Goal: Task Accomplishment & Management: Manage account settings

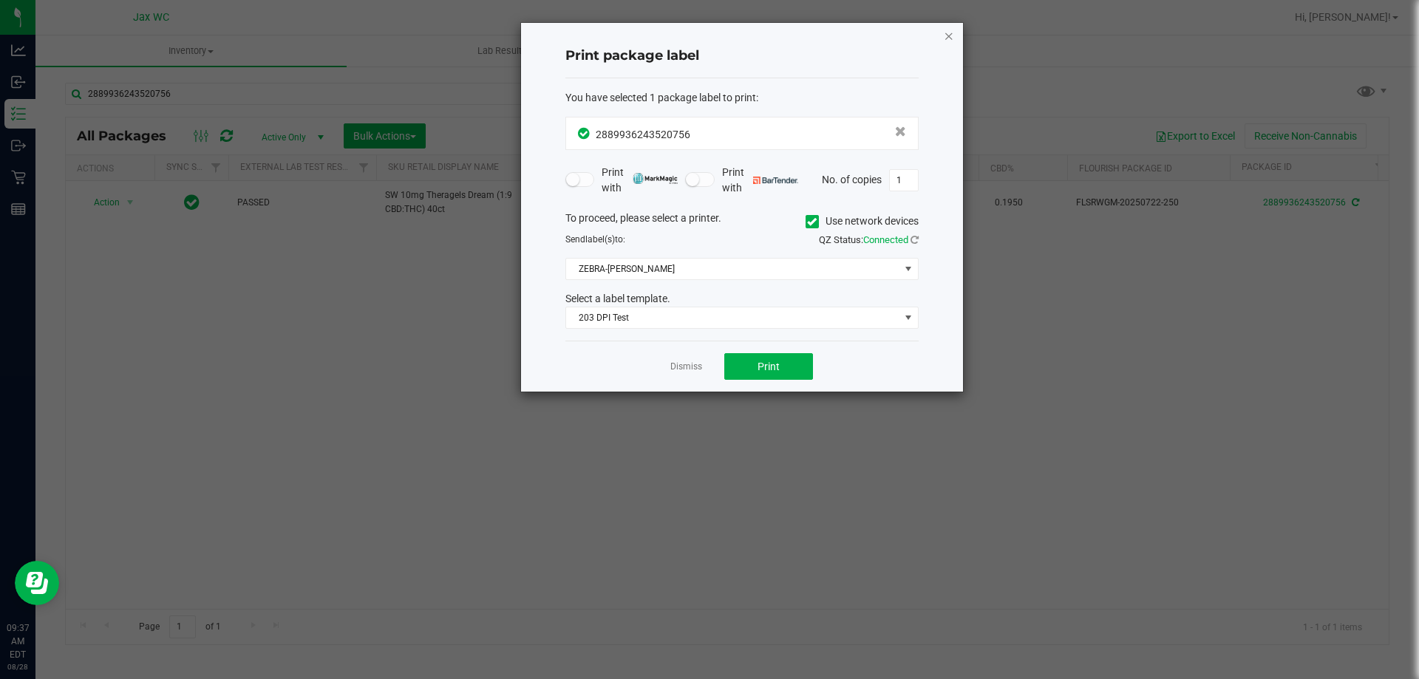
click at [946, 30] on icon "button" at bounding box center [949, 36] width 10 height 18
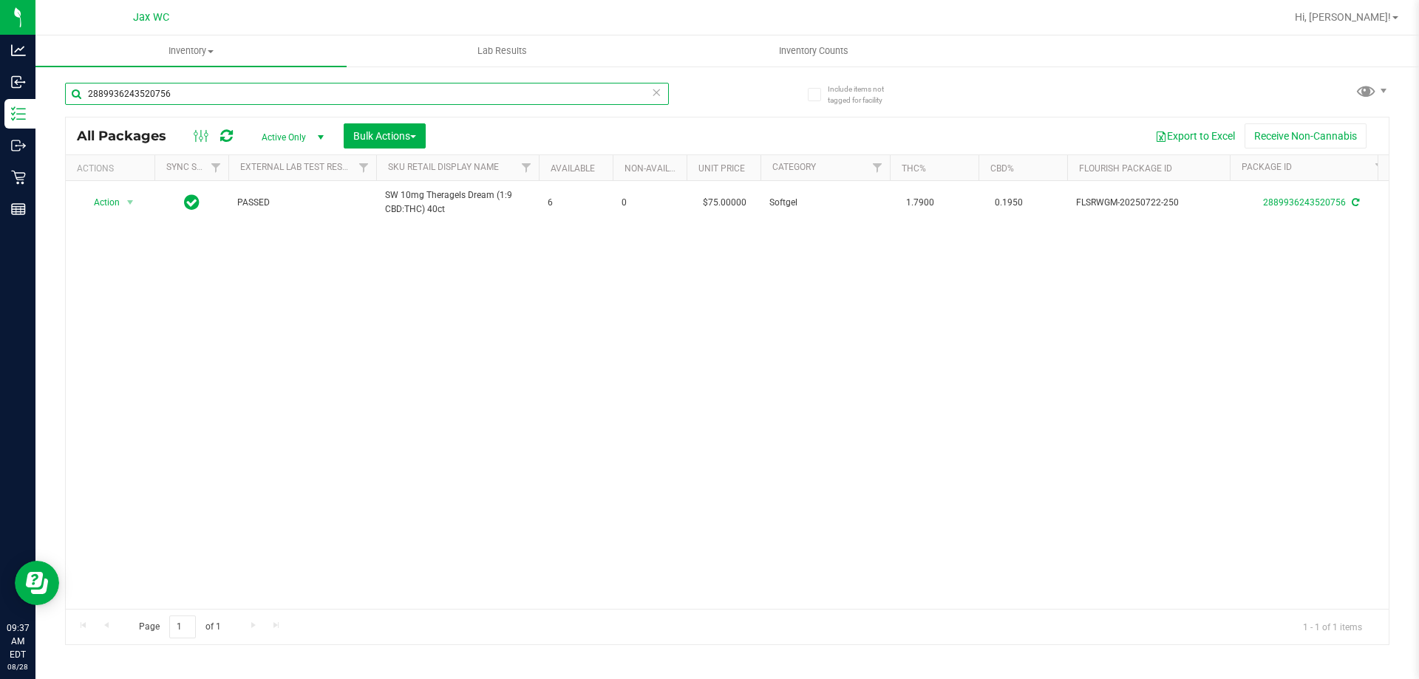
click at [331, 98] on input "2889936243520756" at bounding box center [367, 94] width 604 height 22
click at [330, 100] on input "2889936243520756" at bounding box center [367, 94] width 604 height 22
type input "5878796969891820"
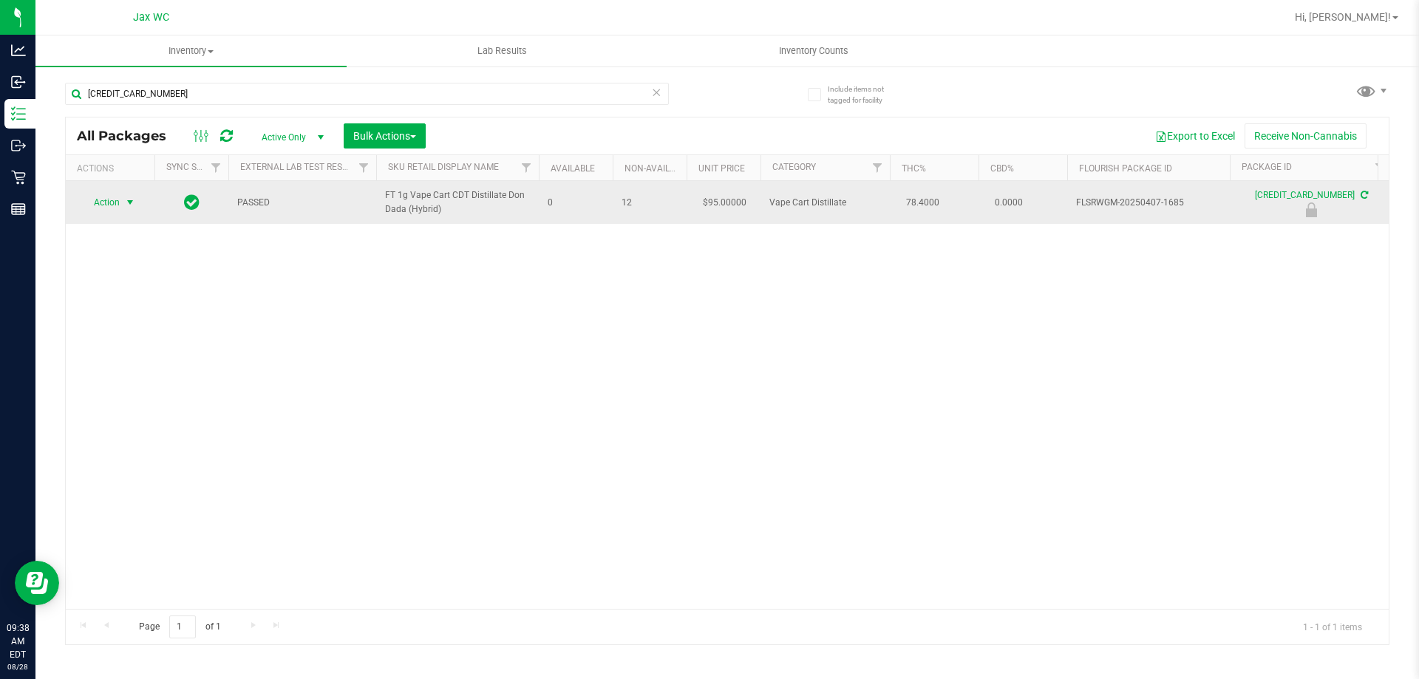
click at [105, 208] on span "Action" at bounding box center [101, 202] width 40 height 21
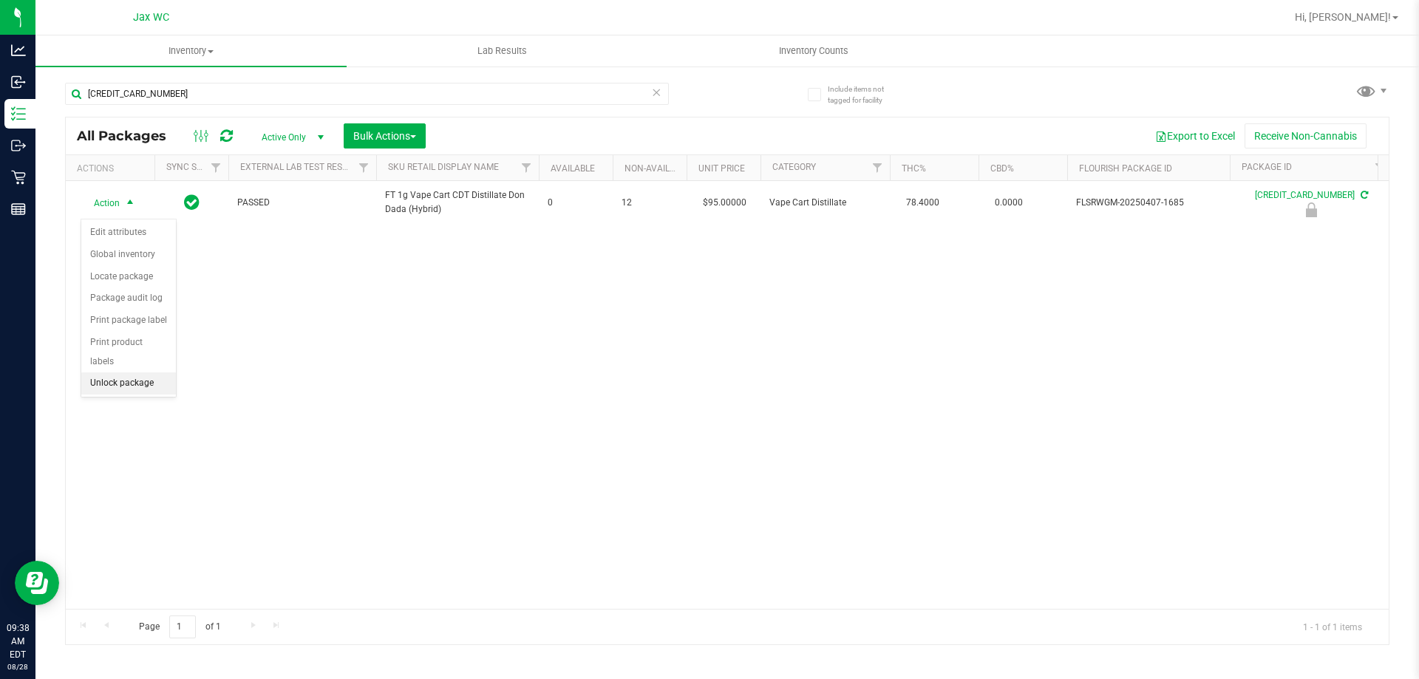
click at [138, 372] on li "Unlock package" at bounding box center [128, 383] width 95 height 22
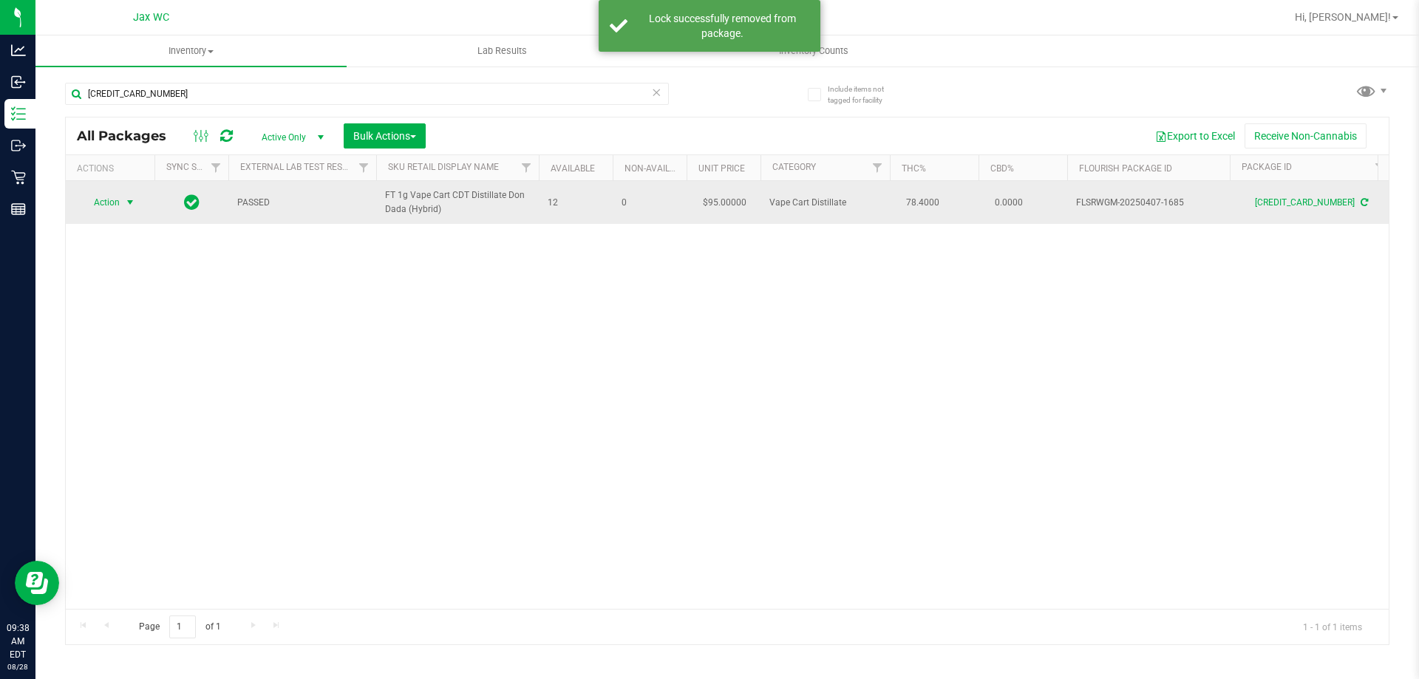
click at [132, 206] on span "select" at bounding box center [130, 203] width 12 height 12
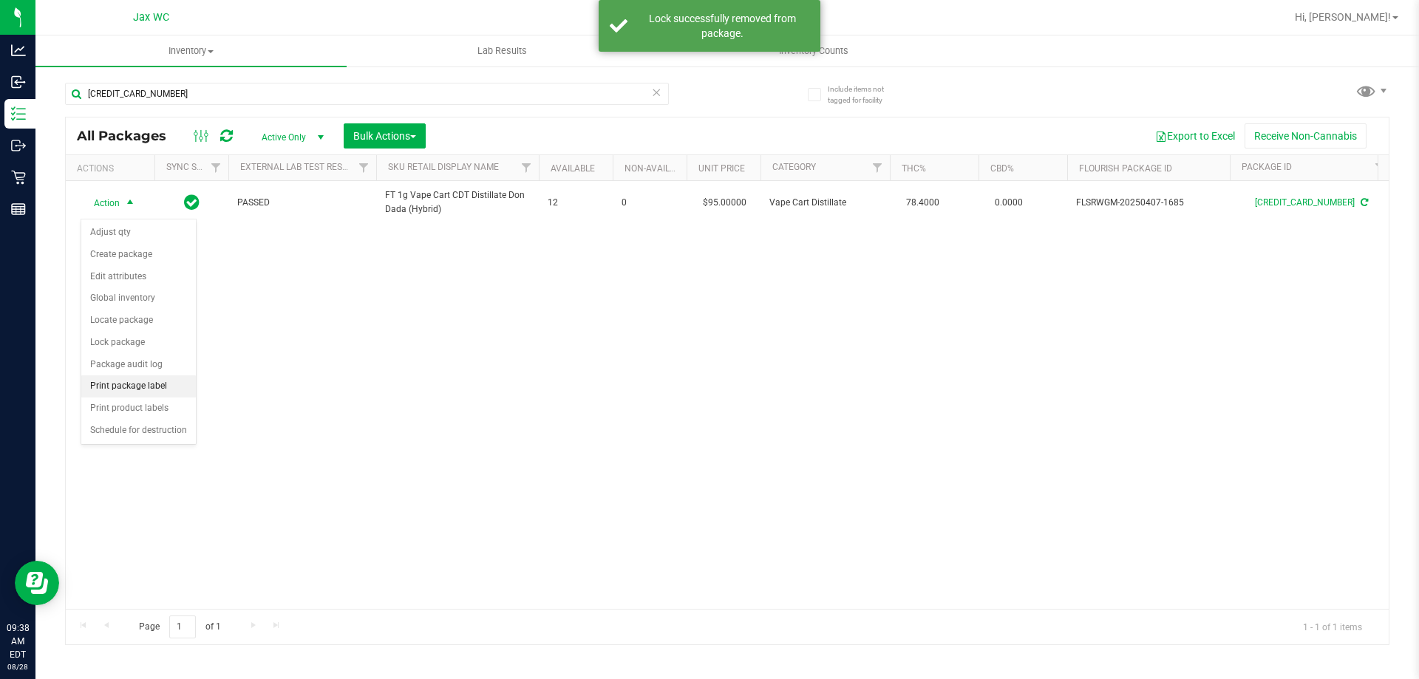
click at [126, 392] on li "Print package label" at bounding box center [138, 386] width 115 height 22
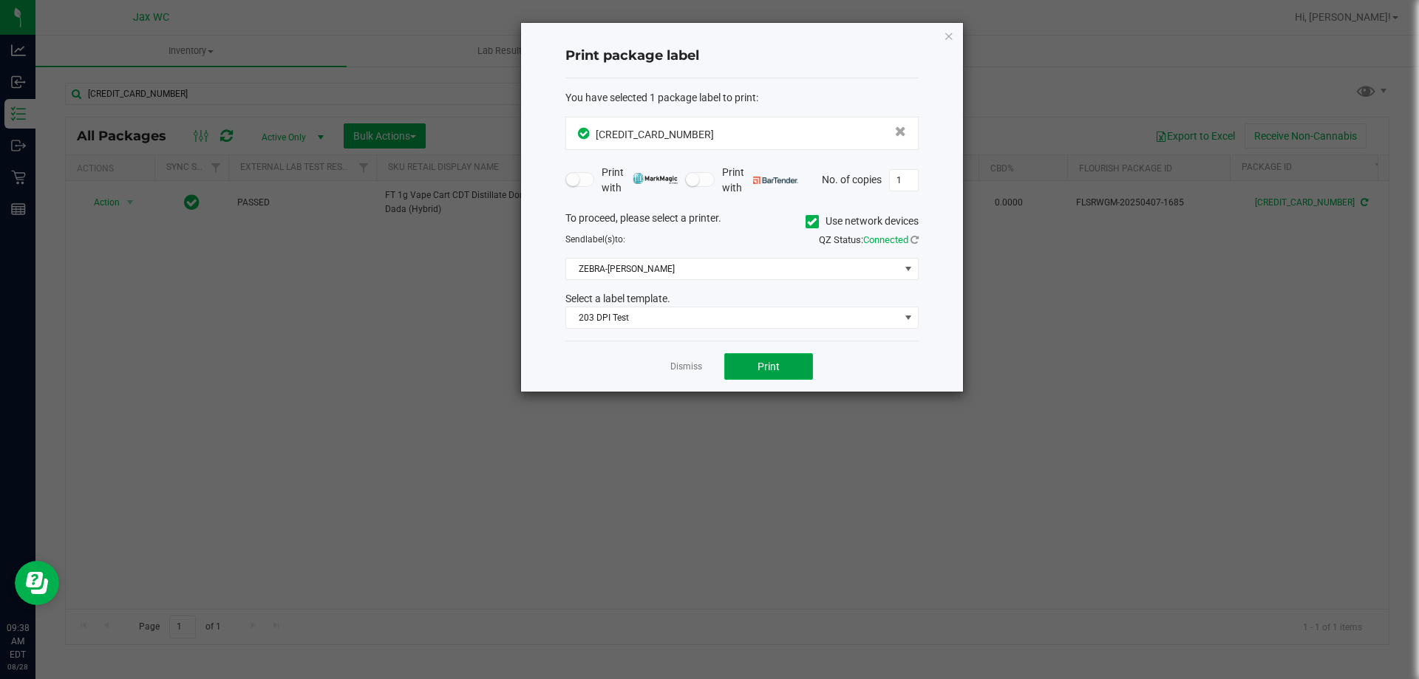
click at [787, 372] on button "Print" at bounding box center [768, 366] width 89 height 27
click at [672, 365] on link "Dismiss" at bounding box center [686, 367] width 32 height 13
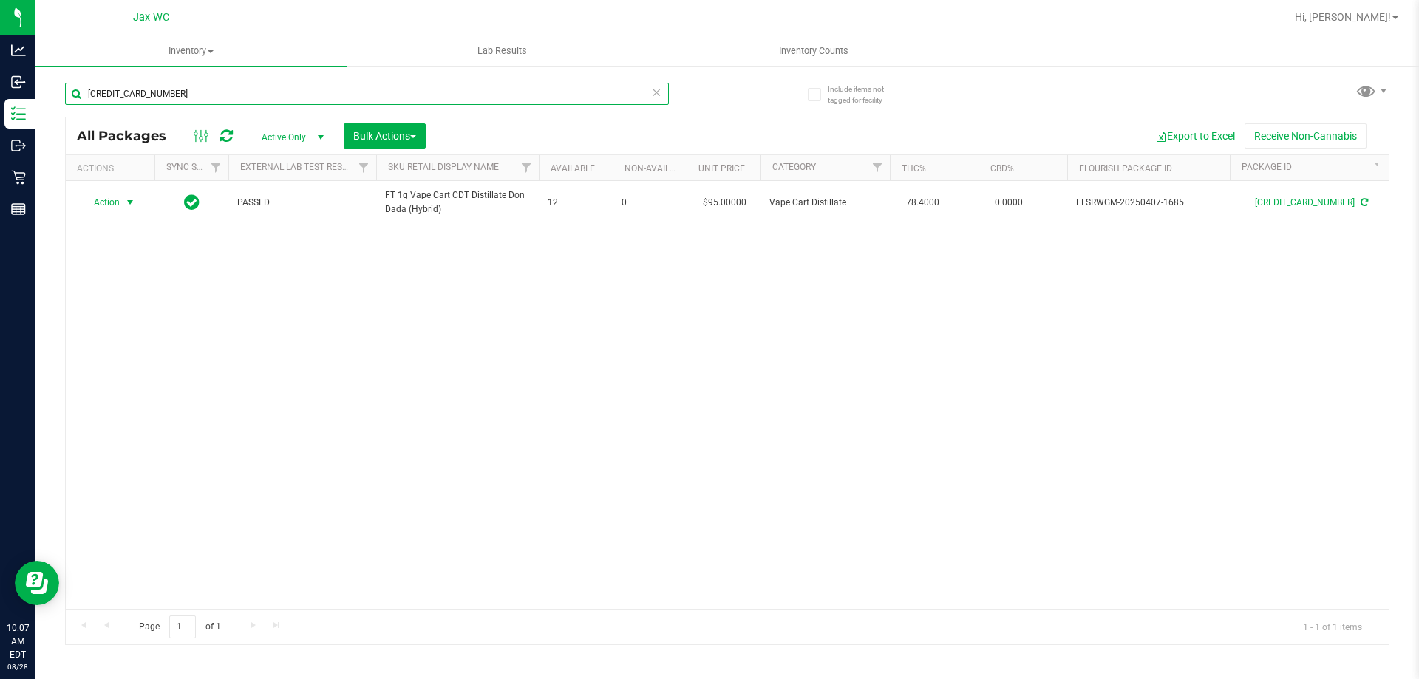
click at [311, 95] on input "5878796969891820" at bounding box center [367, 94] width 604 height 22
click at [312, 95] on input "5878796969891820" at bounding box center [367, 94] width 604 height 22
type input "5392158594066152"
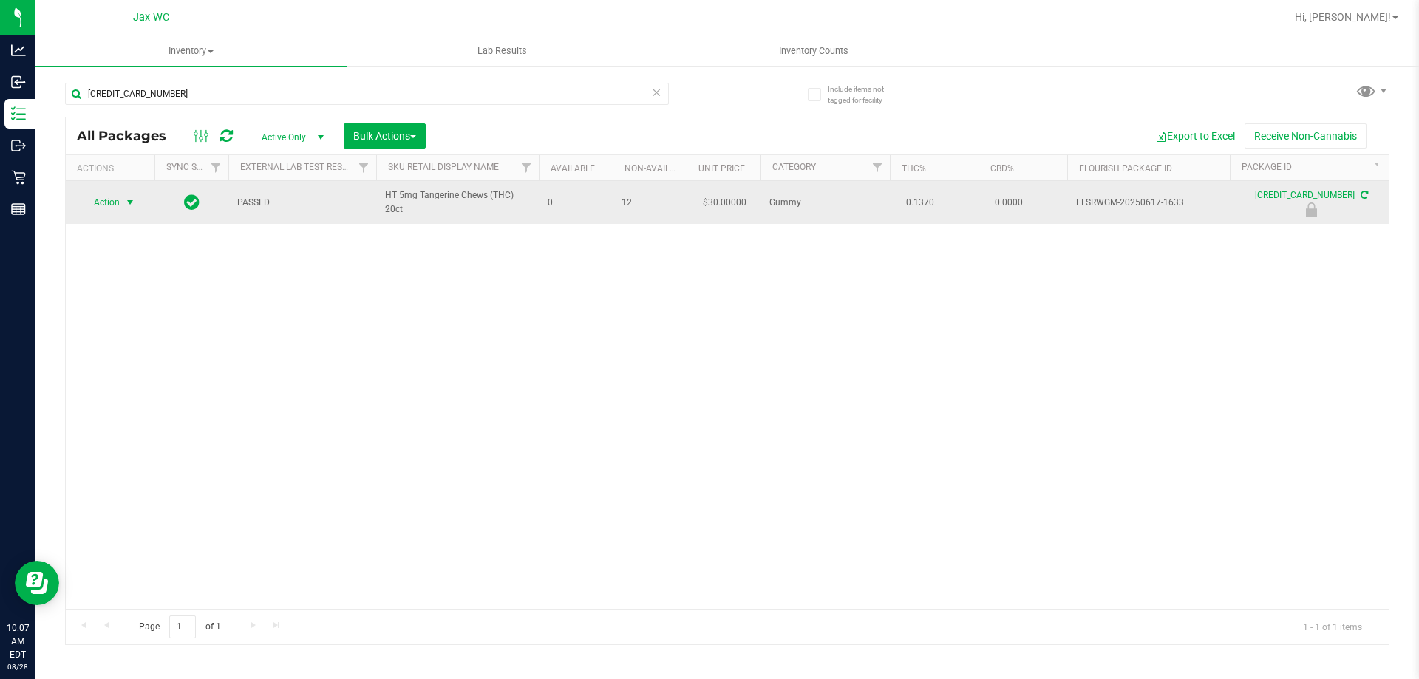
click at [98, 208] on span "Action" at bounding box center [101, 202] width 40 height 21
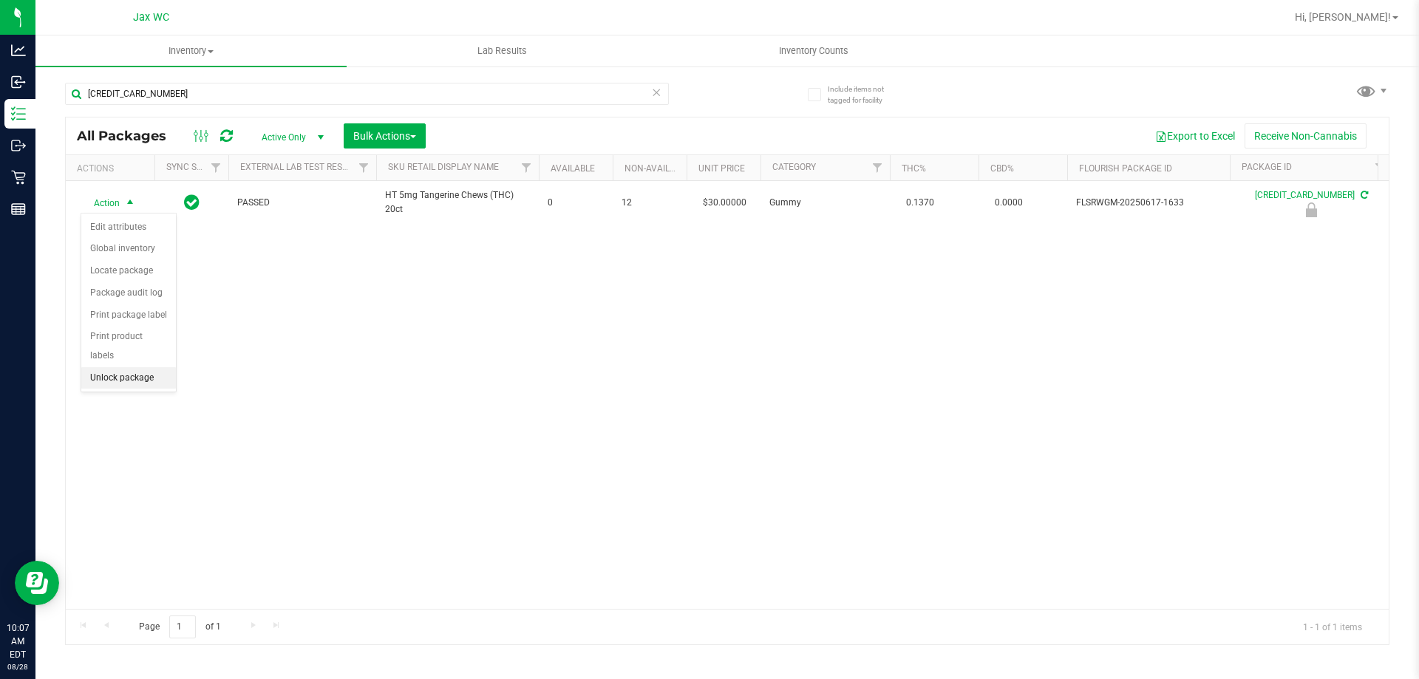
click at [132, 367] on li "Unlock package" at bounding box center [128, 378] width 95 height 22
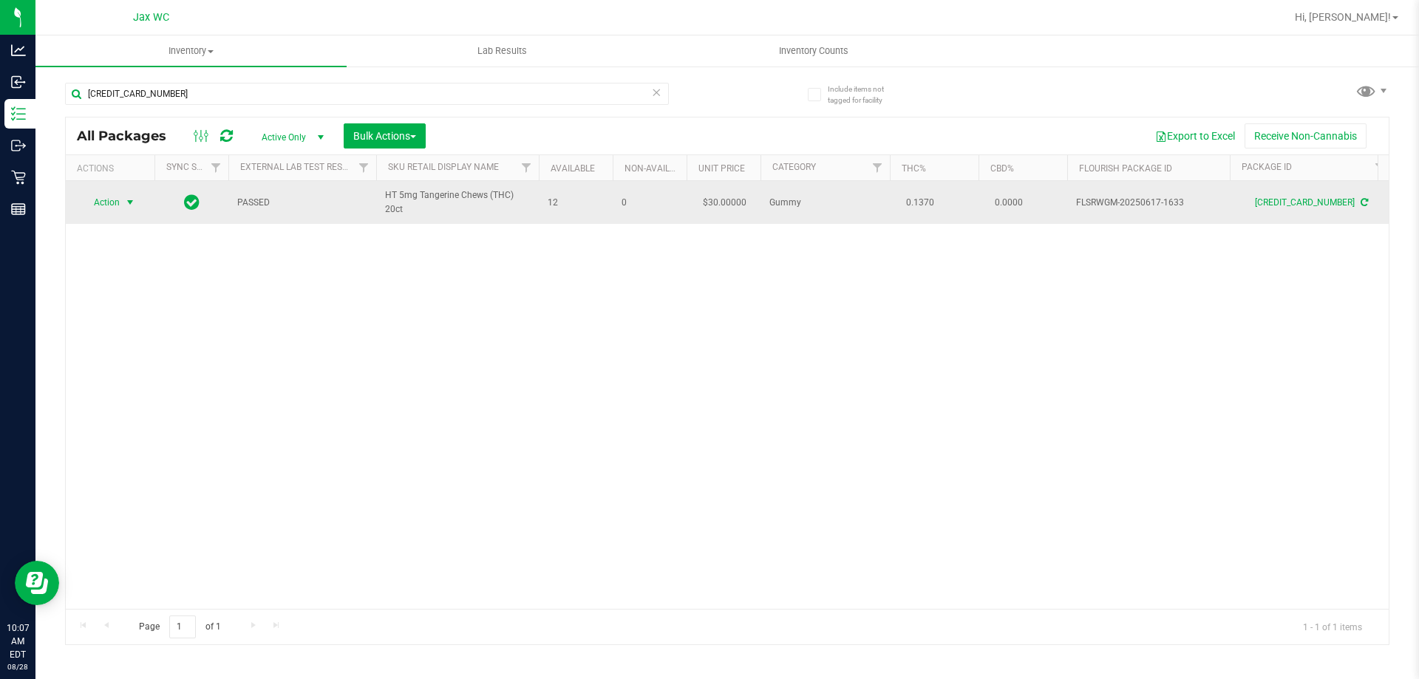
click at [114, 203] on span "Action" at bounding box center [101, 202] width 40 height 21
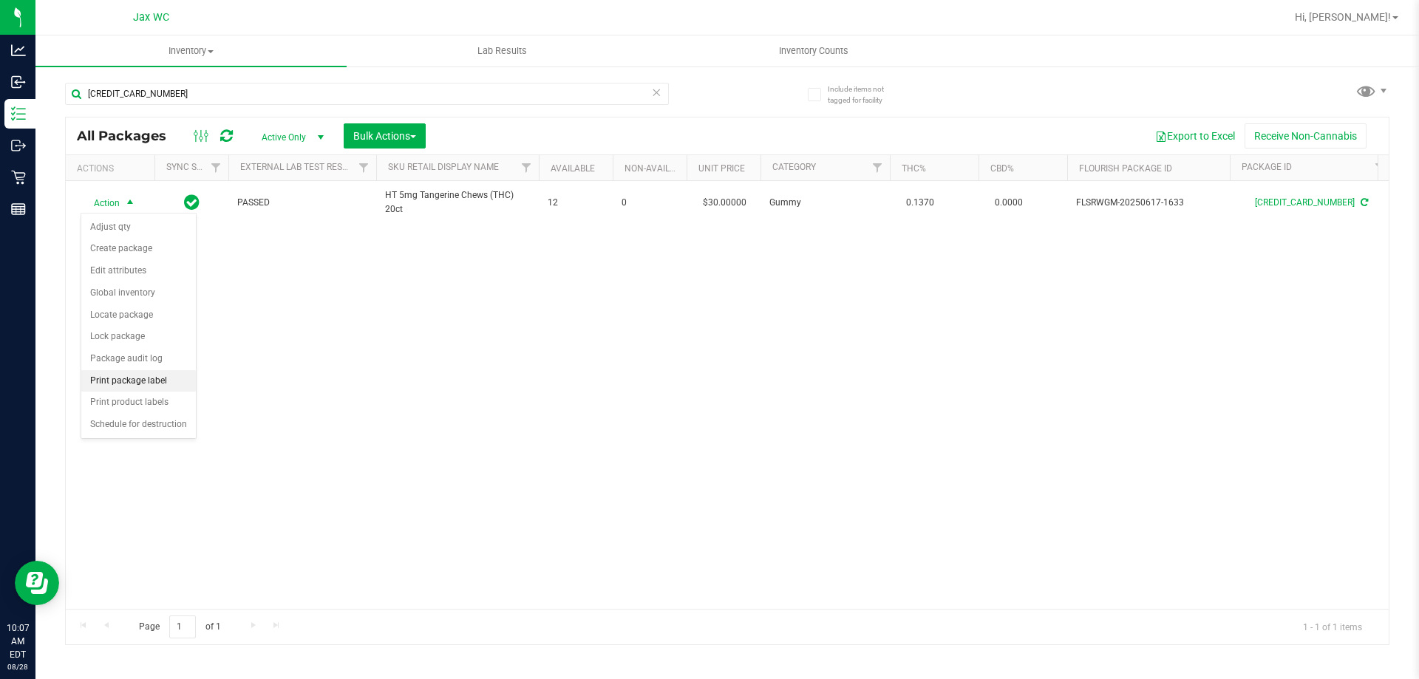
click at [143, 378] on li "Print package label" at bounding box center [138, 381] width 115 height 22
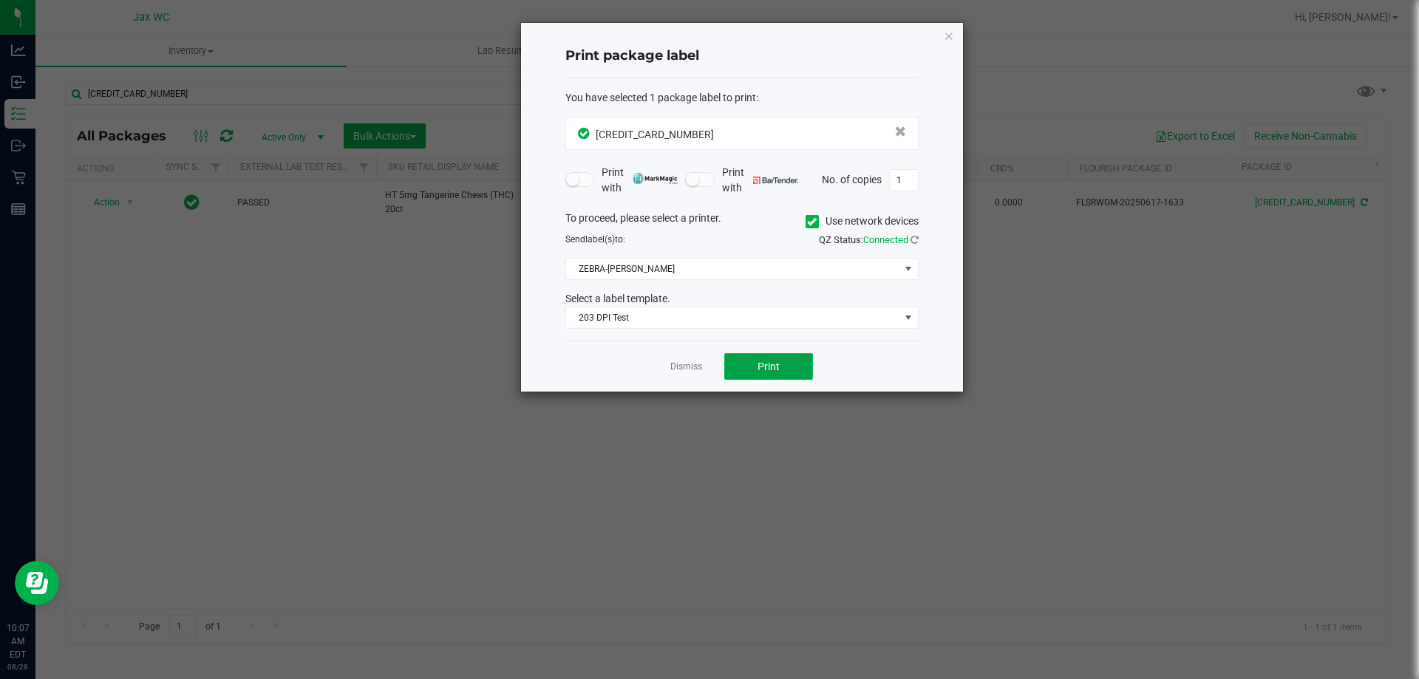
click at [763, 371] on span "Print" at bounding box center [768, 367] width 22 height 12
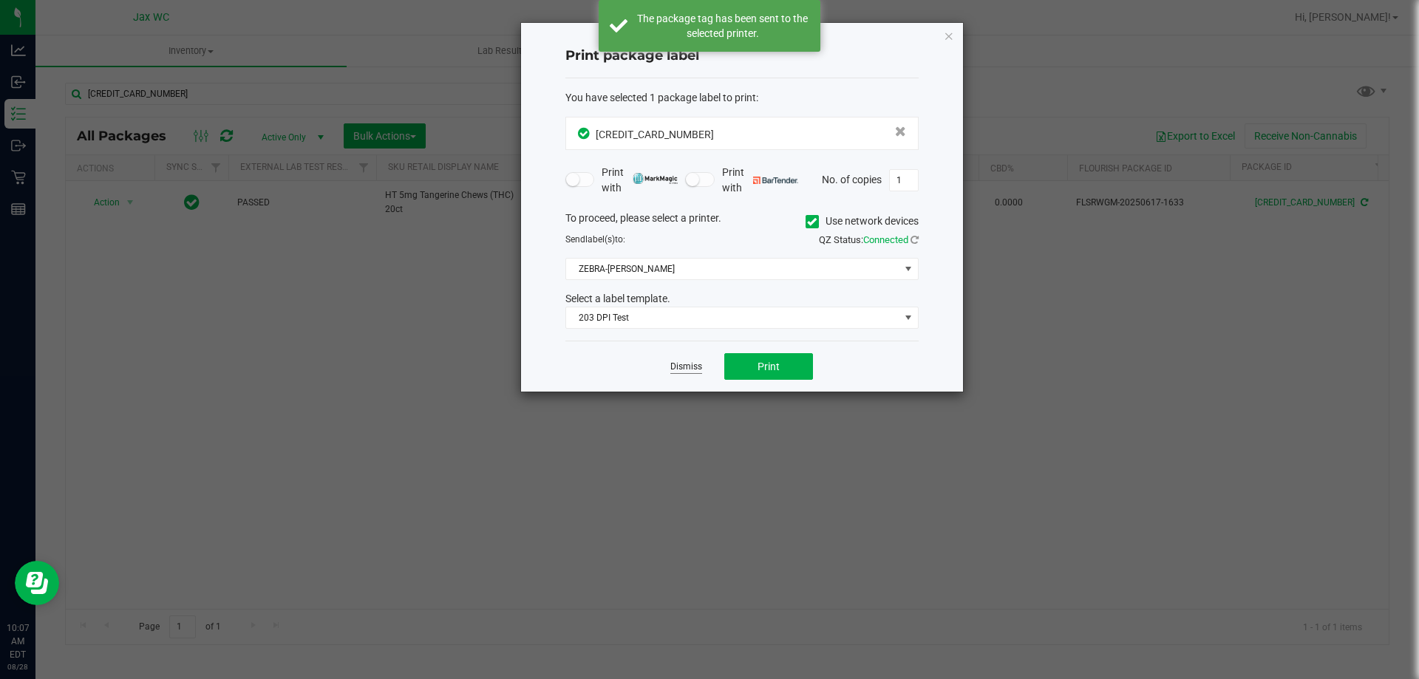
click at [680, 366] on link "Dismiss" at bounding box center [686, 367] width 32 height 13
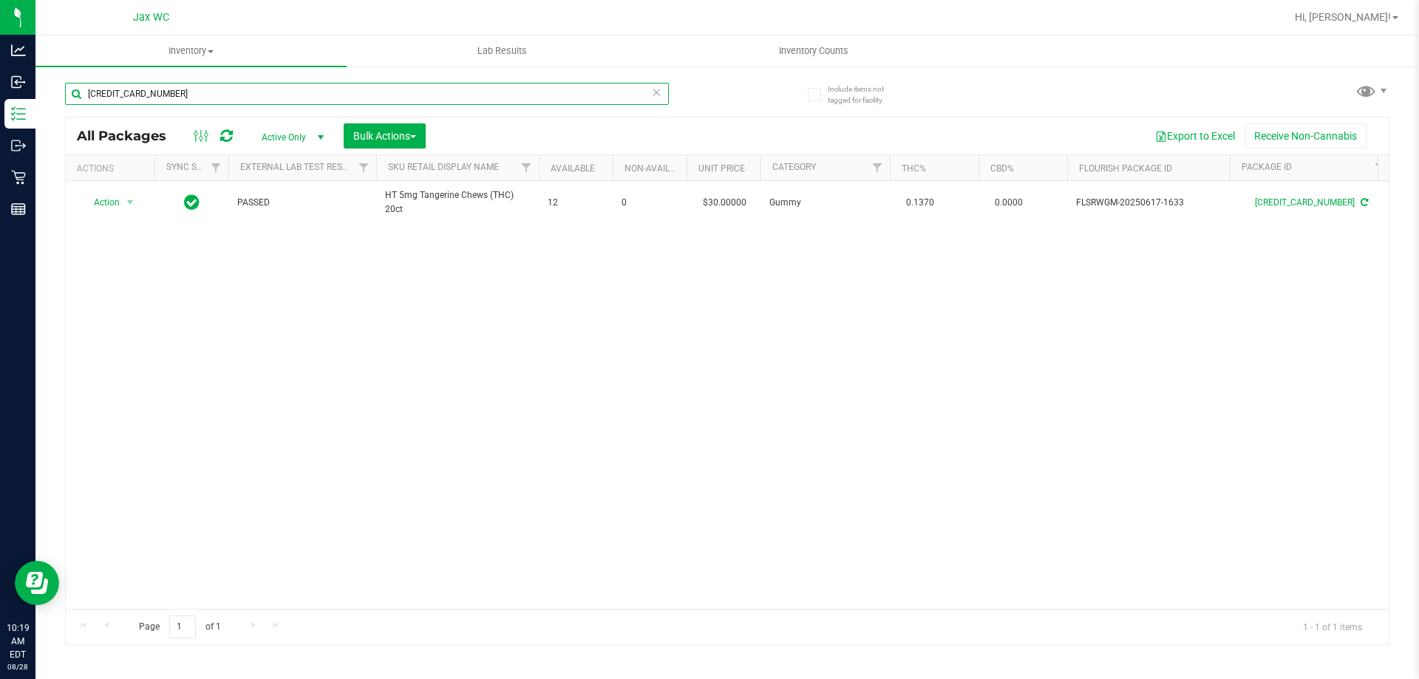
click at [202, 95] on input "5392158594066152" at bounding box center [367, 94] width 604 height 22
type input "8011900316101159"
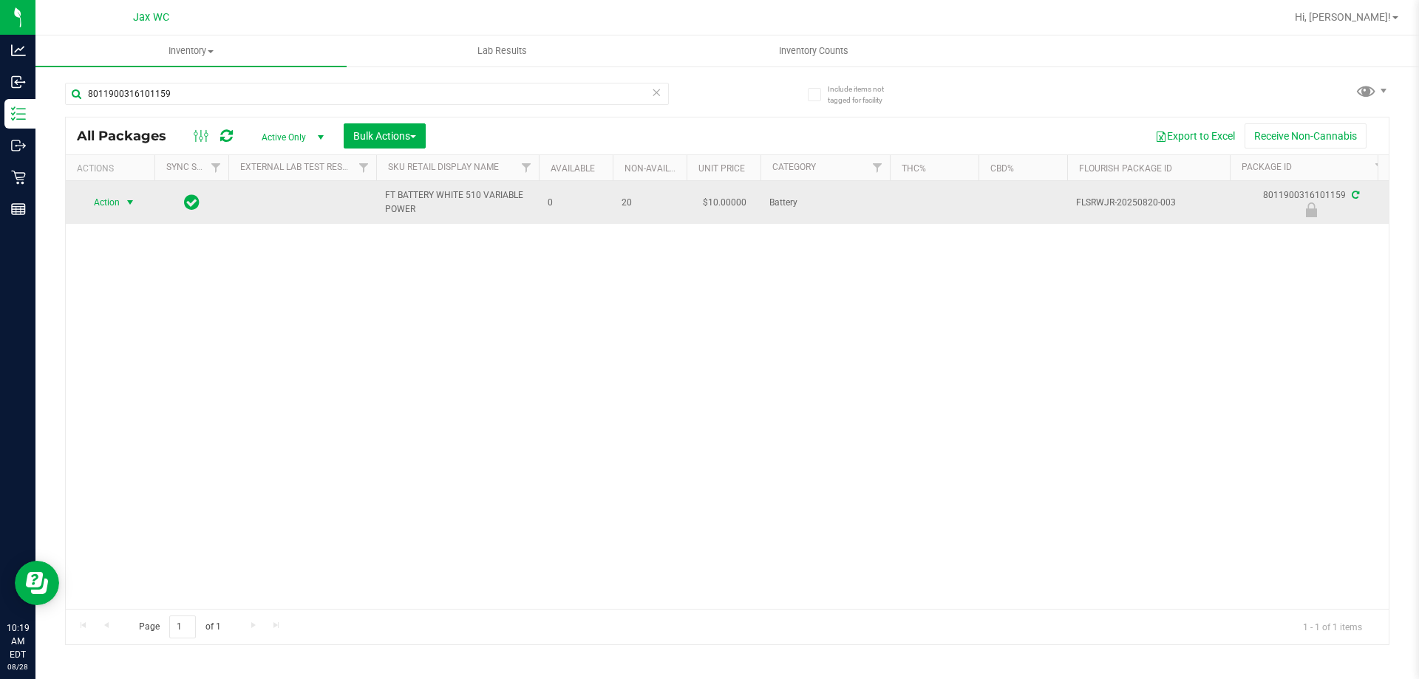
click at [138, 197] on span "select" at bounding box center [130, 202] width 18 height 21
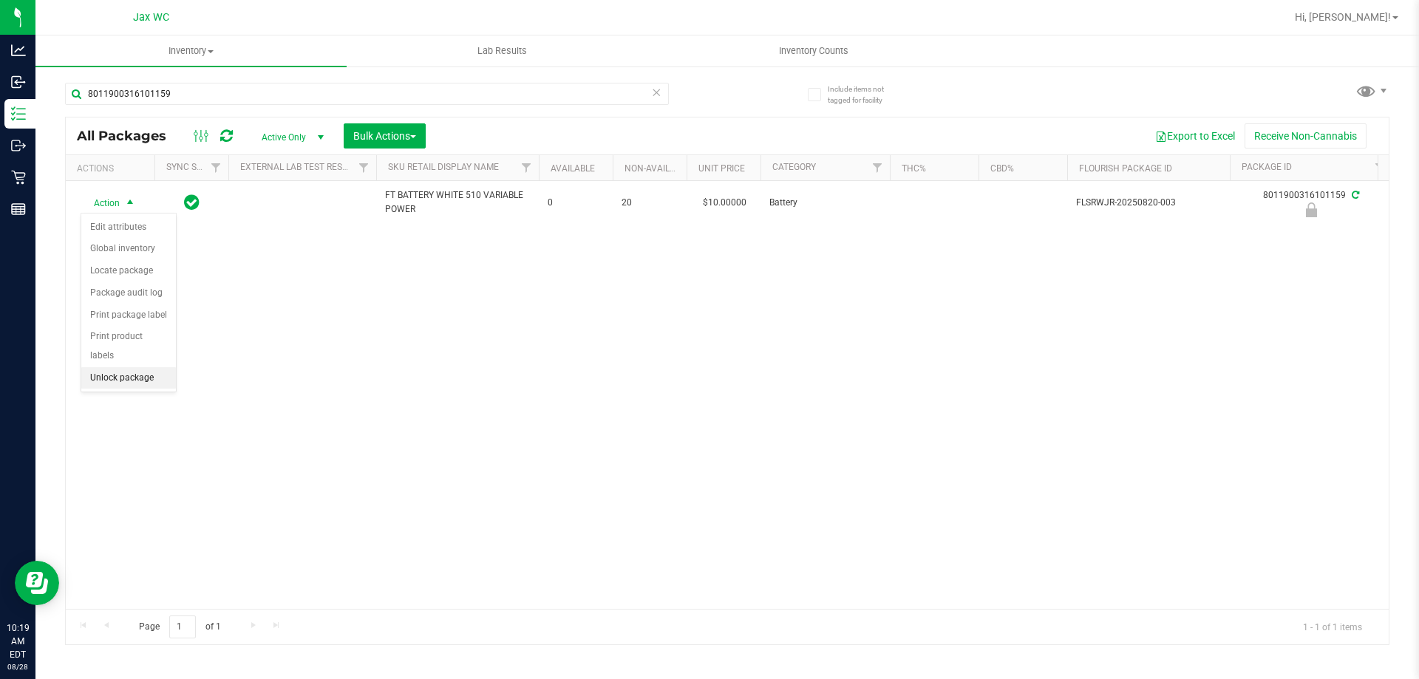
click at [128, 367] on li "Unlock package" at bounding box center [128, 378] width 95 height 22
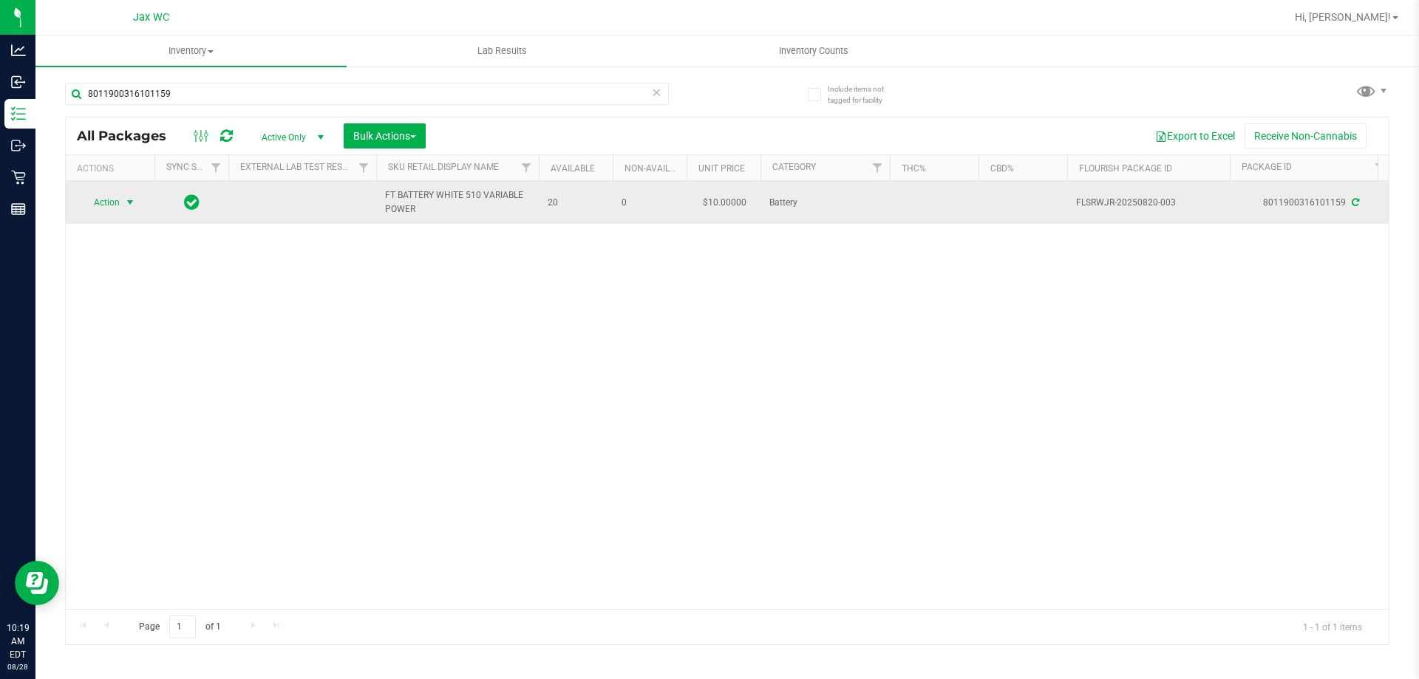
click at [126, 197] on span "select" at bounding box center [130, 203] width 12 height 12
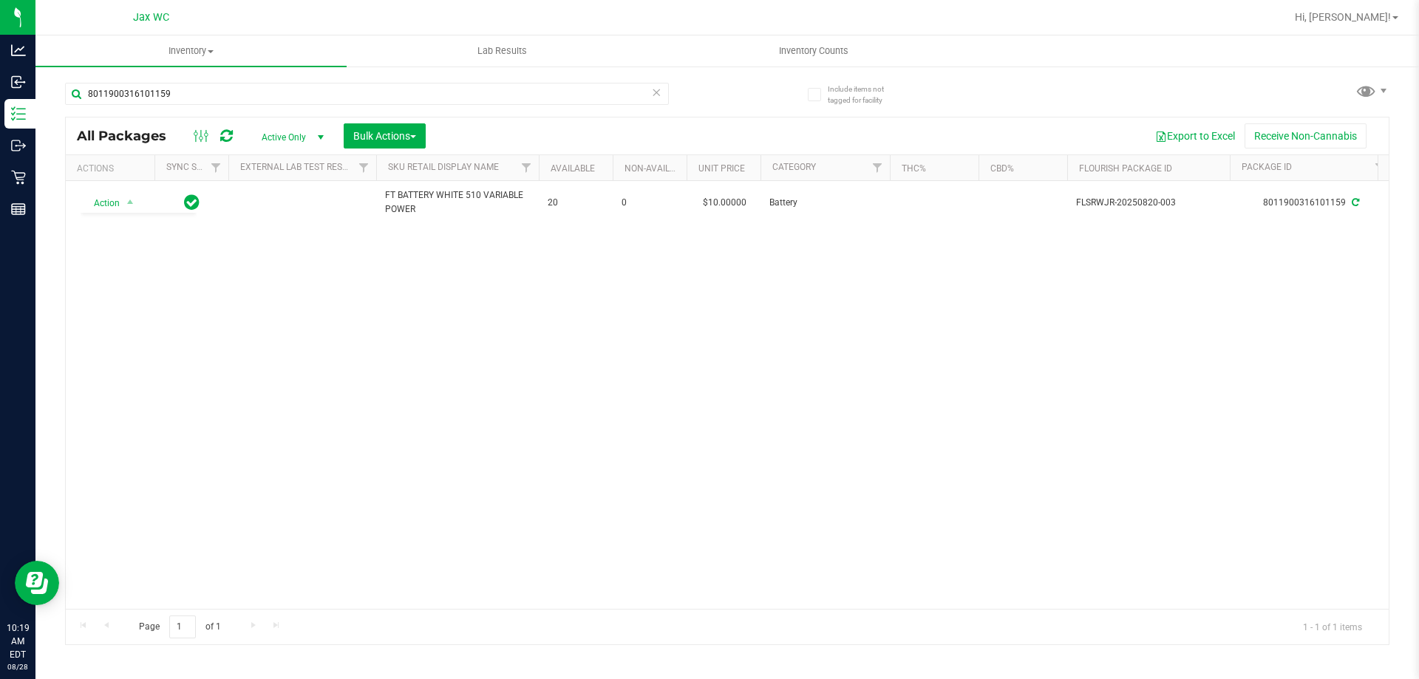
click at [559, 383] on div "Action Action Adjust qty Create package Edit attributes Global inventory Locate…" at bounding box center [727, 395] width 1323 height 428
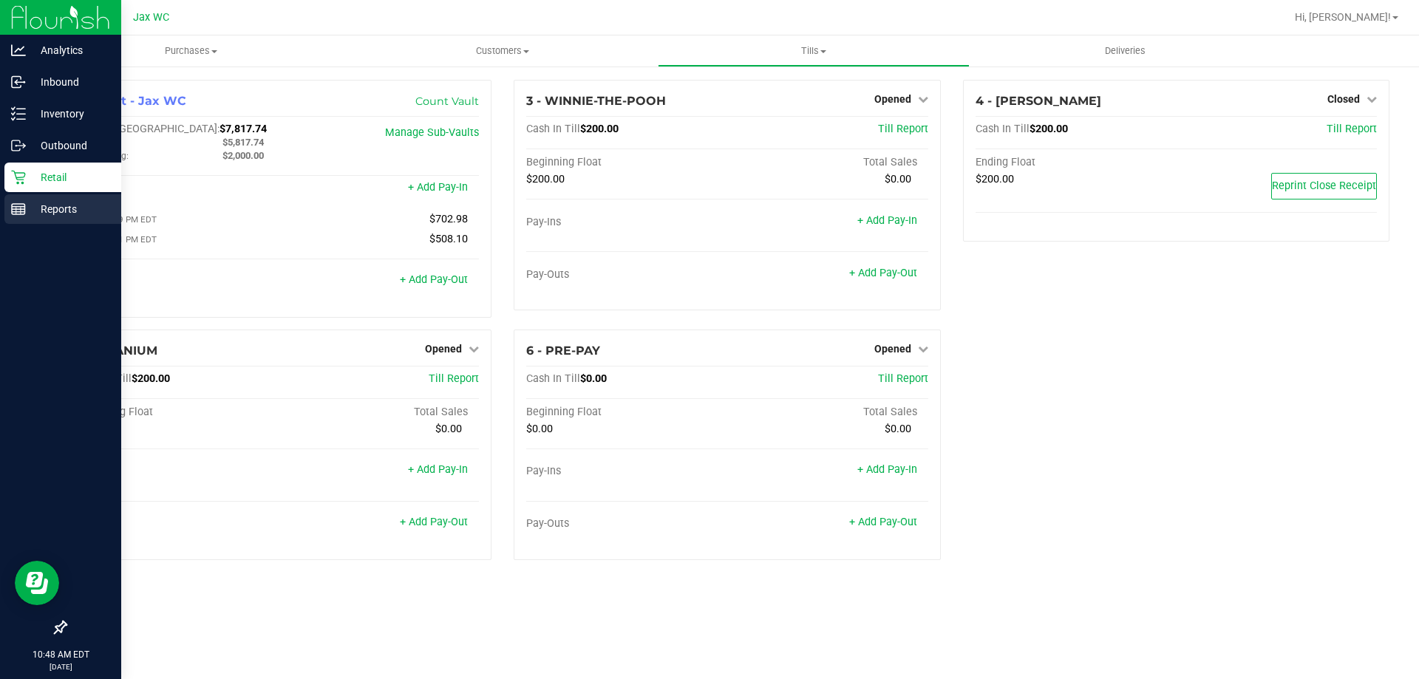
click at [28, 211] on p "Reports" at bounding box center [70, 209] width 89 height 18
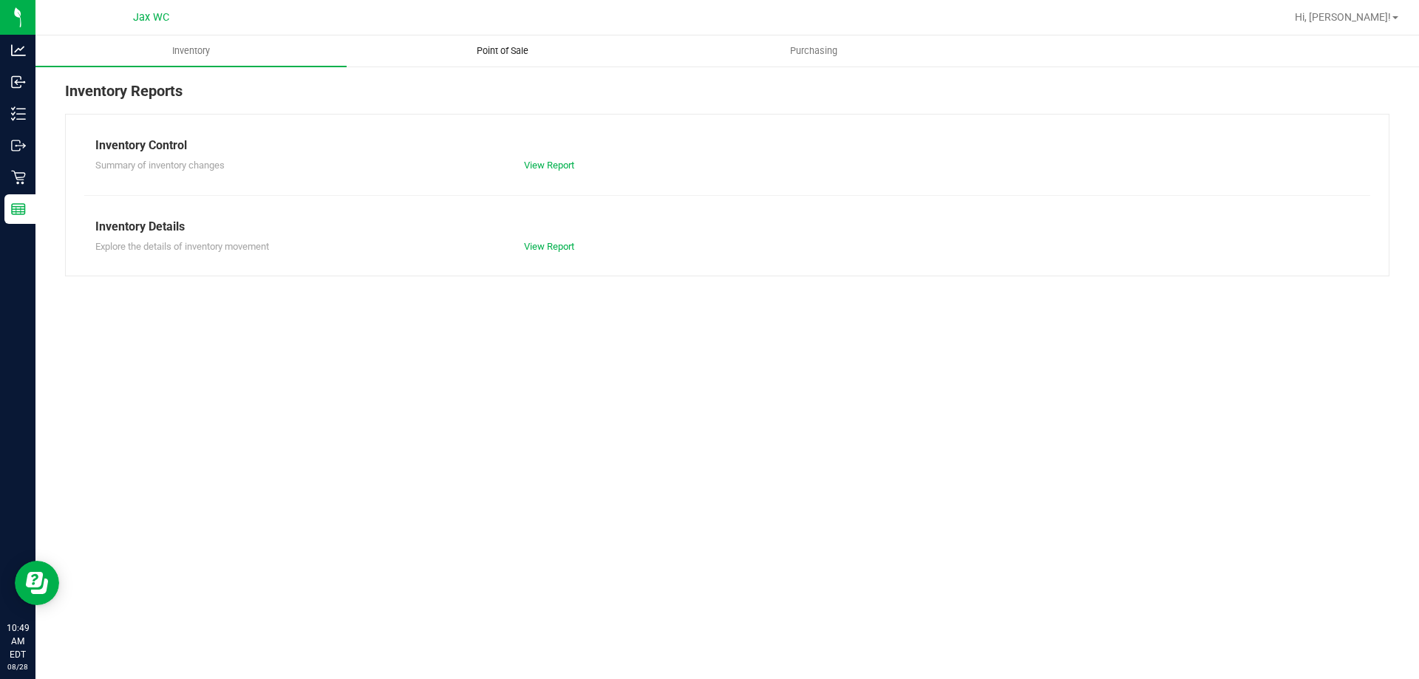
click at [493, 46] on span "Point of Sale" at bounding box center [503, 50] width 92 height 13
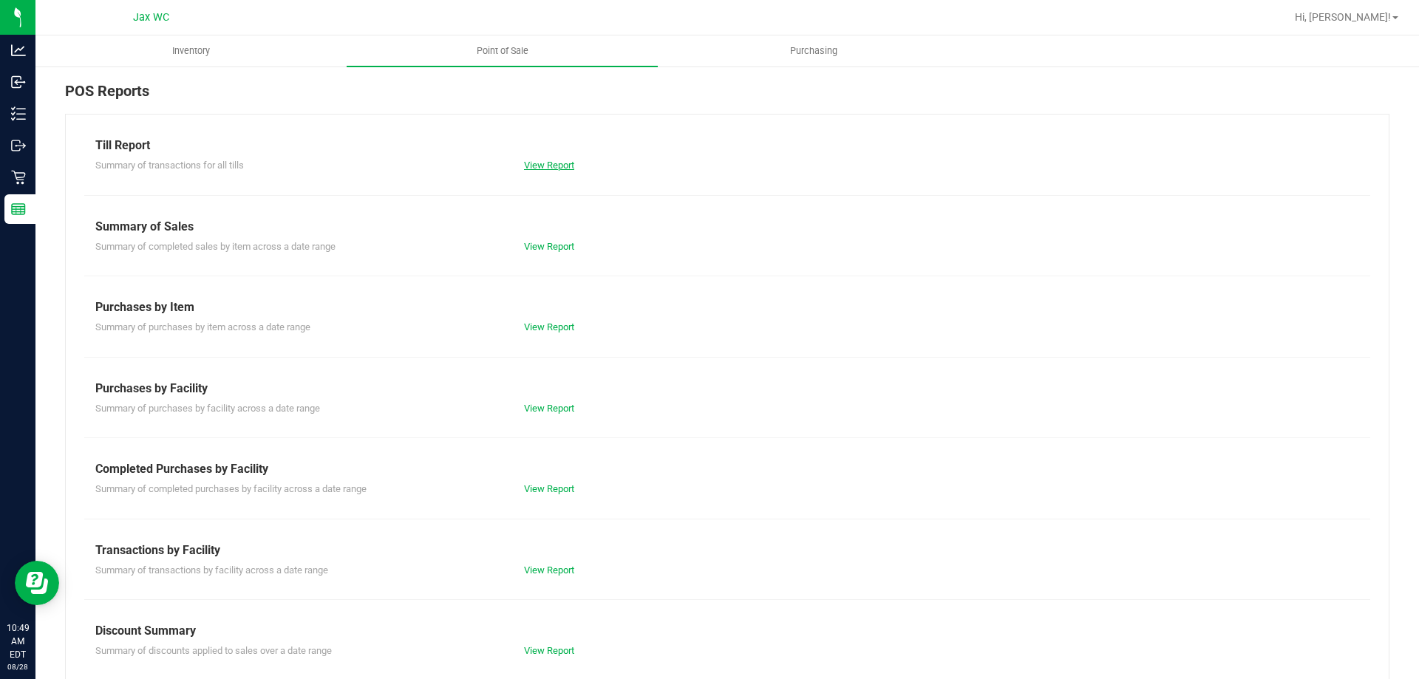
click at [551, 163] on link "View Report" at bounding box center [549, 165] width 50 height 11
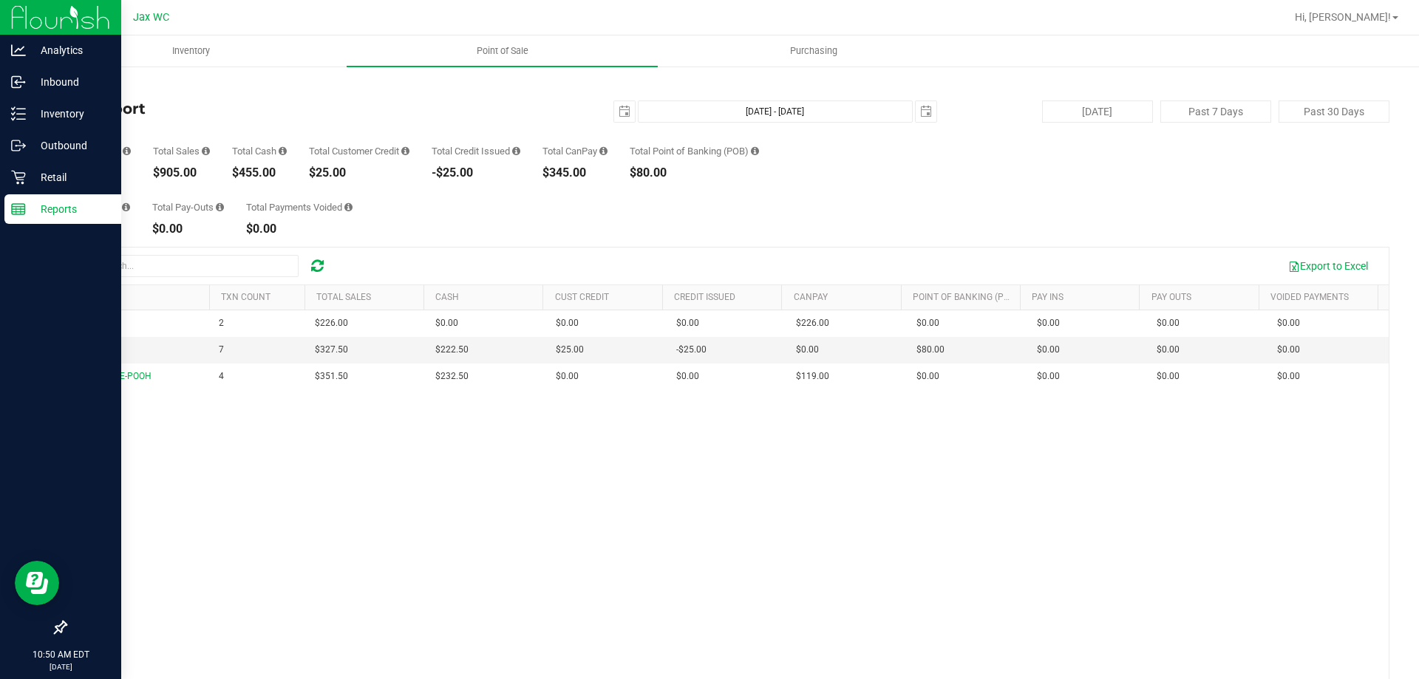
click at [50, 211] on p "Reports" at bounding box center [70, 209] width 89 height 18
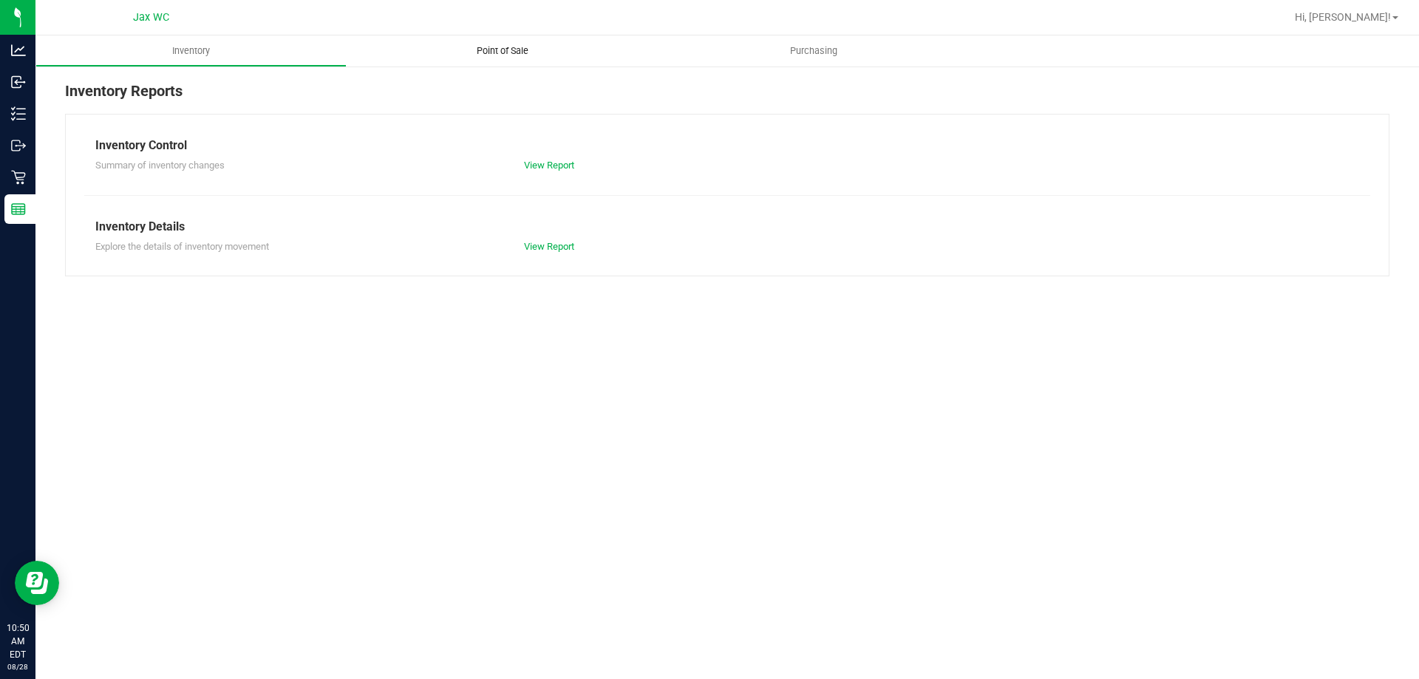
click at [486, 52] on span "Point of Sale" at bounding box center [503, 50] width 92 height 13
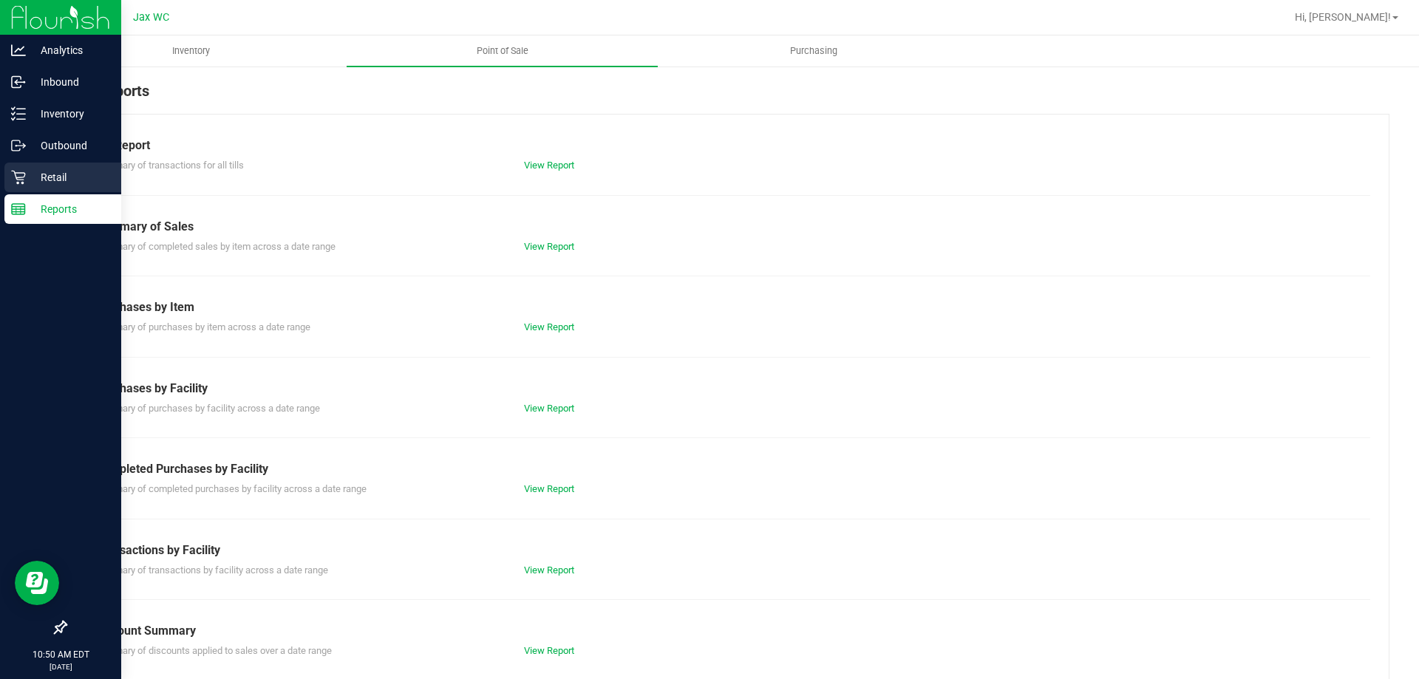
click at [43, 175] on p "Retail" at bounding box center [70, 177] width 89 height 18
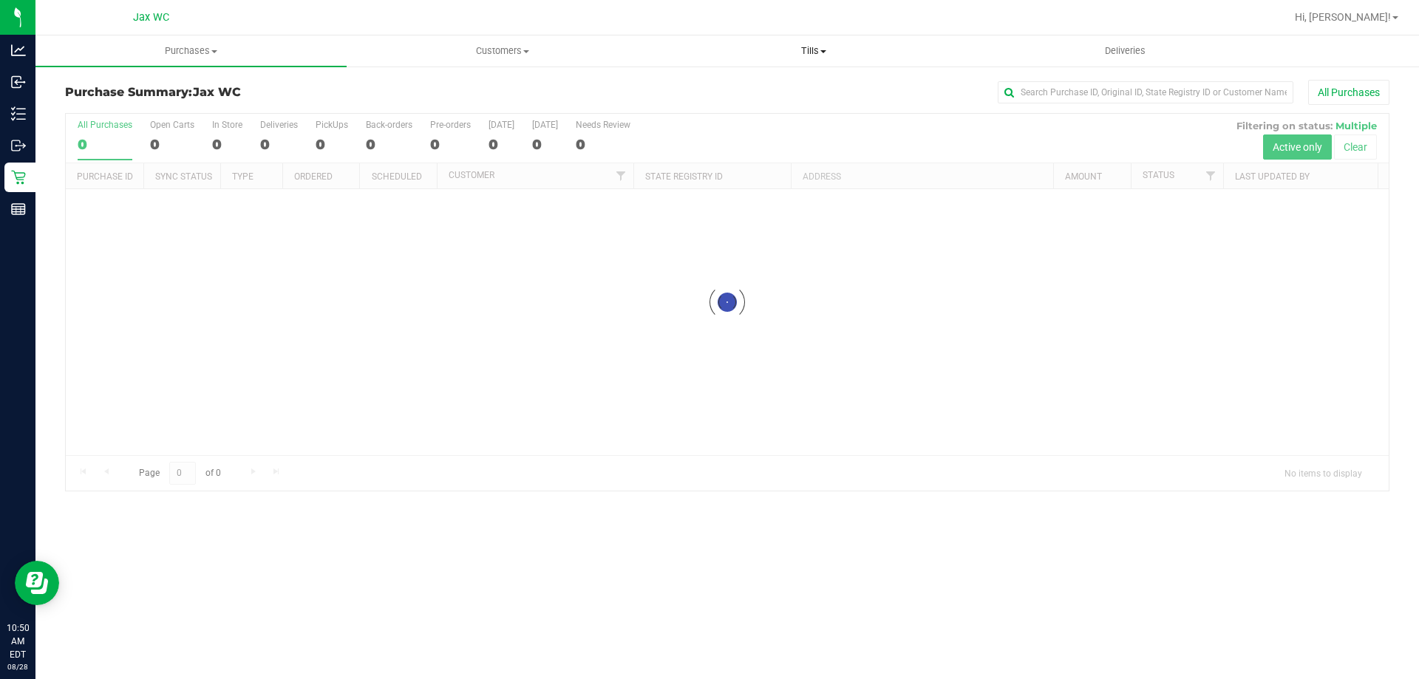
click at [811, 57] on span "Tills" at bounding box center [813, 50] width 310 height 13
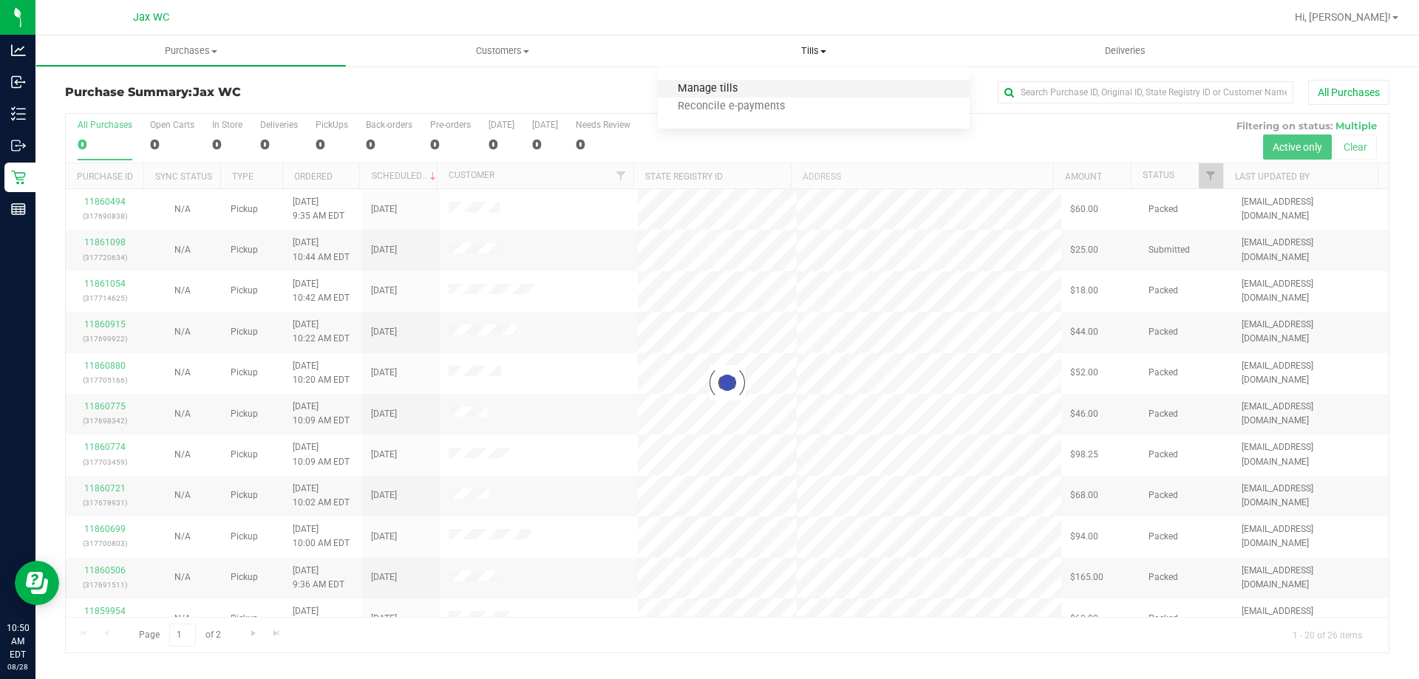
click at [727, 89] on span "Manage tills" at bounding box center [708, 89] width 100 height 13
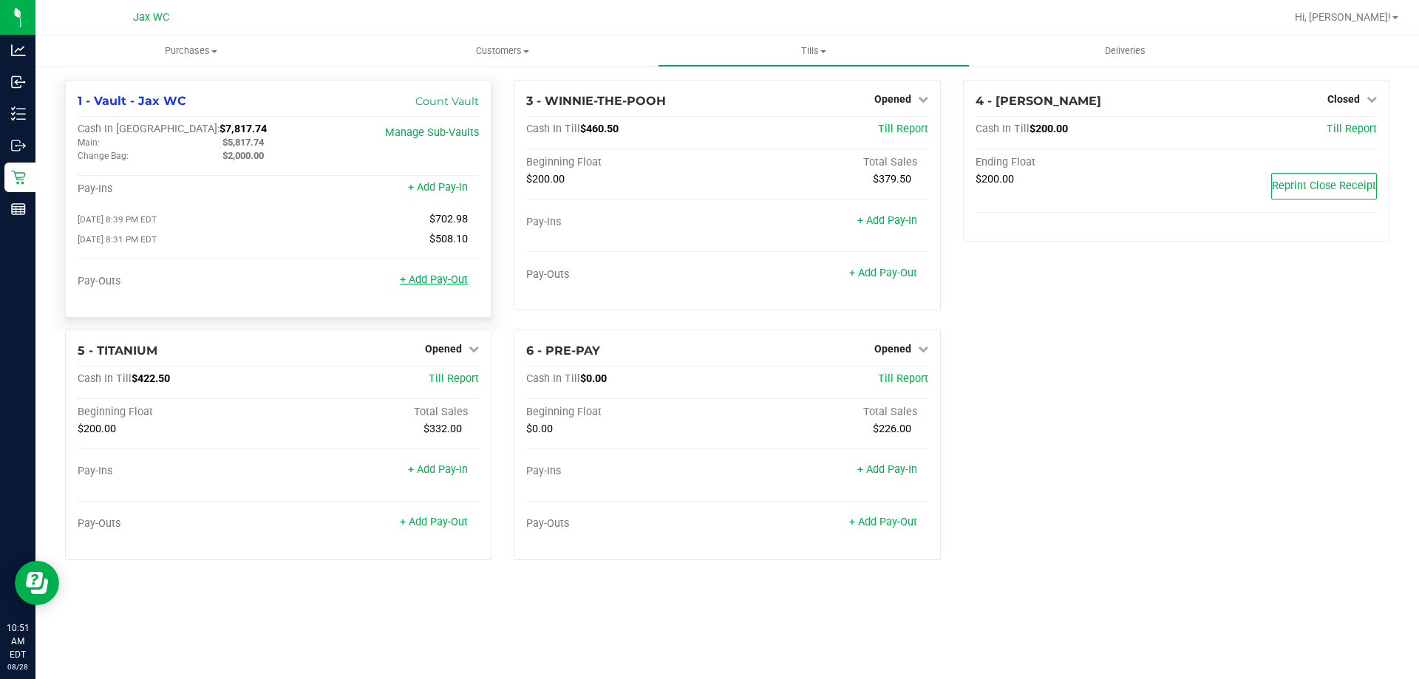
click at [443, 286] on link "+ Add Pay-Out" at bounding box center [434, 279] width 68 height 13
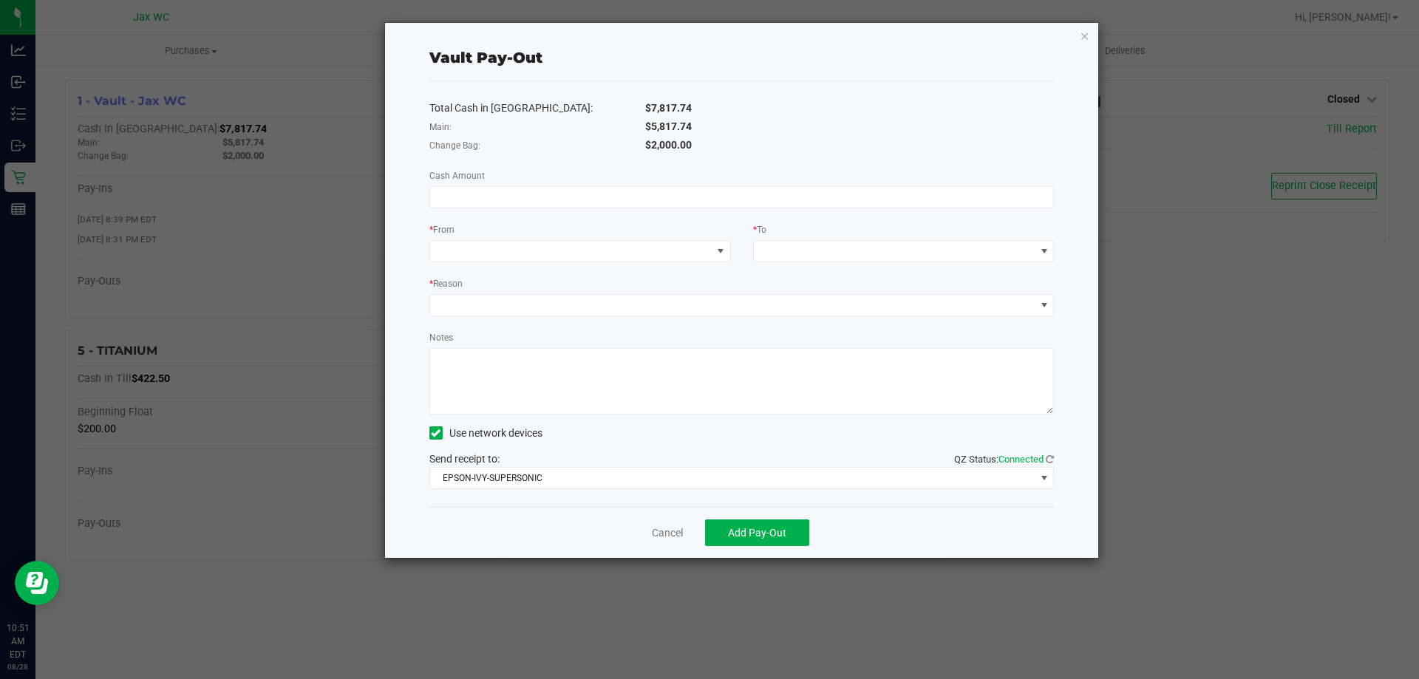
click at [542, 211] on div "Total Cash in Vault: $7,817.74 Main: $5,817.74 Change Bag: $2,000.00 Cash Amoun…" at bounding box center [741, 294] width 625 height 426
click at [543, 199] on input at bounding box center [742, 197] width 624 height 21
type input "$5,817.74"
click at [664, 252] on span at bounding box center [571, 251] width 282 height 21
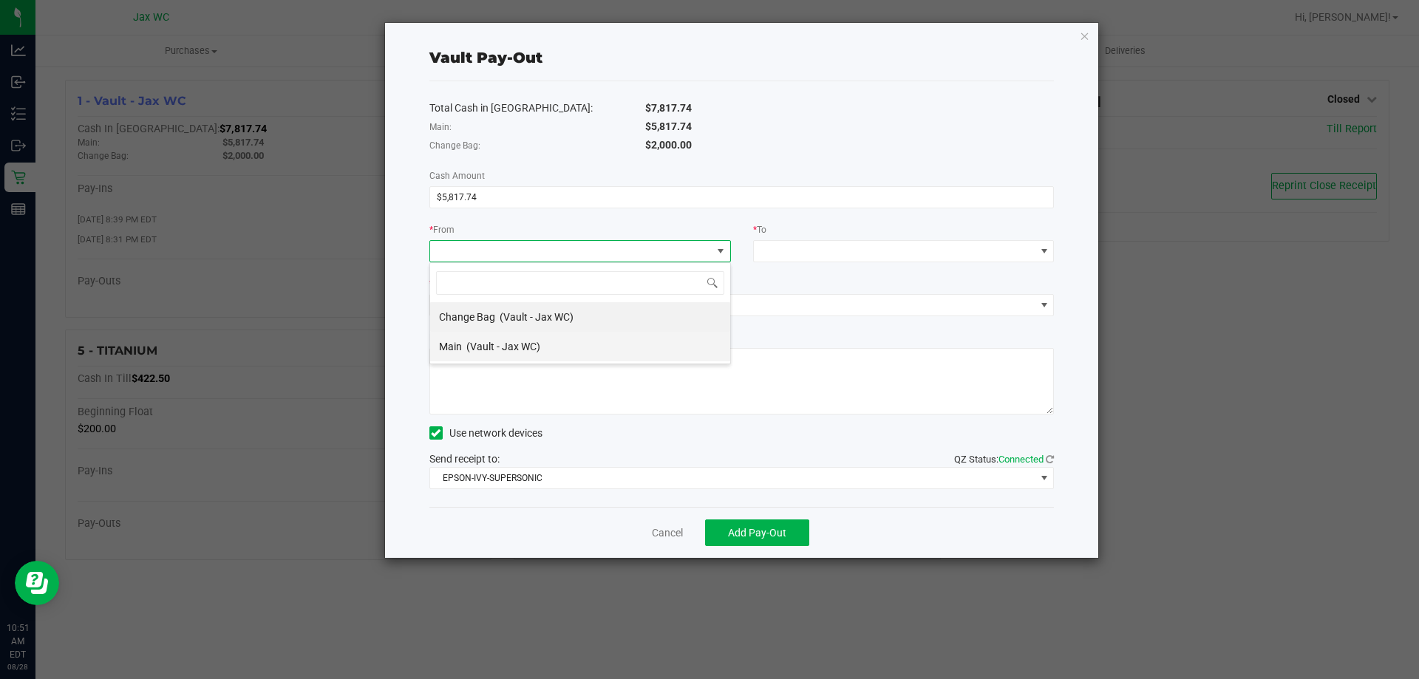
click at [585, 348] on li "Main (Vault - Jax WC)" at bounding box center [580, 347] width 300 height 30
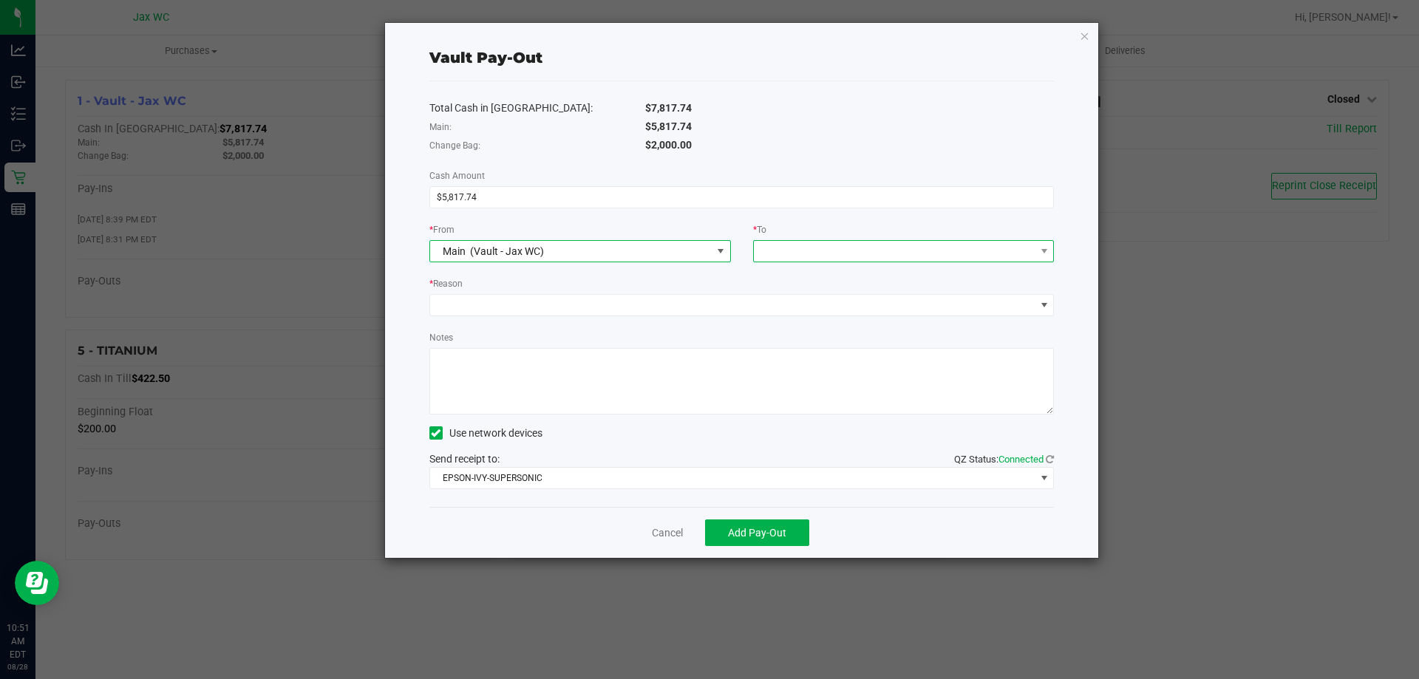
click at [819, 242] on span at bounding box center [895, 251] width 282 height 21
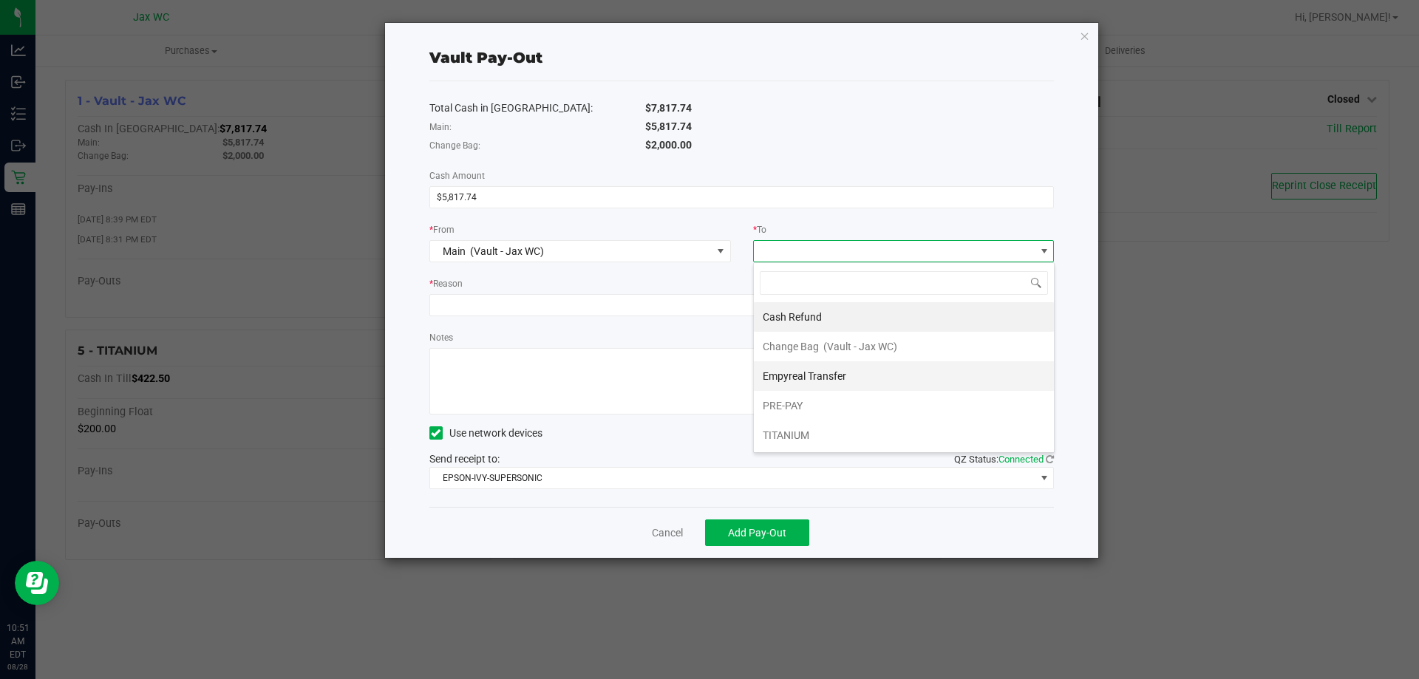
click at [841, 371] on span "Empyreal Transfer" at bounding box center [803, 376] width 83 height 12
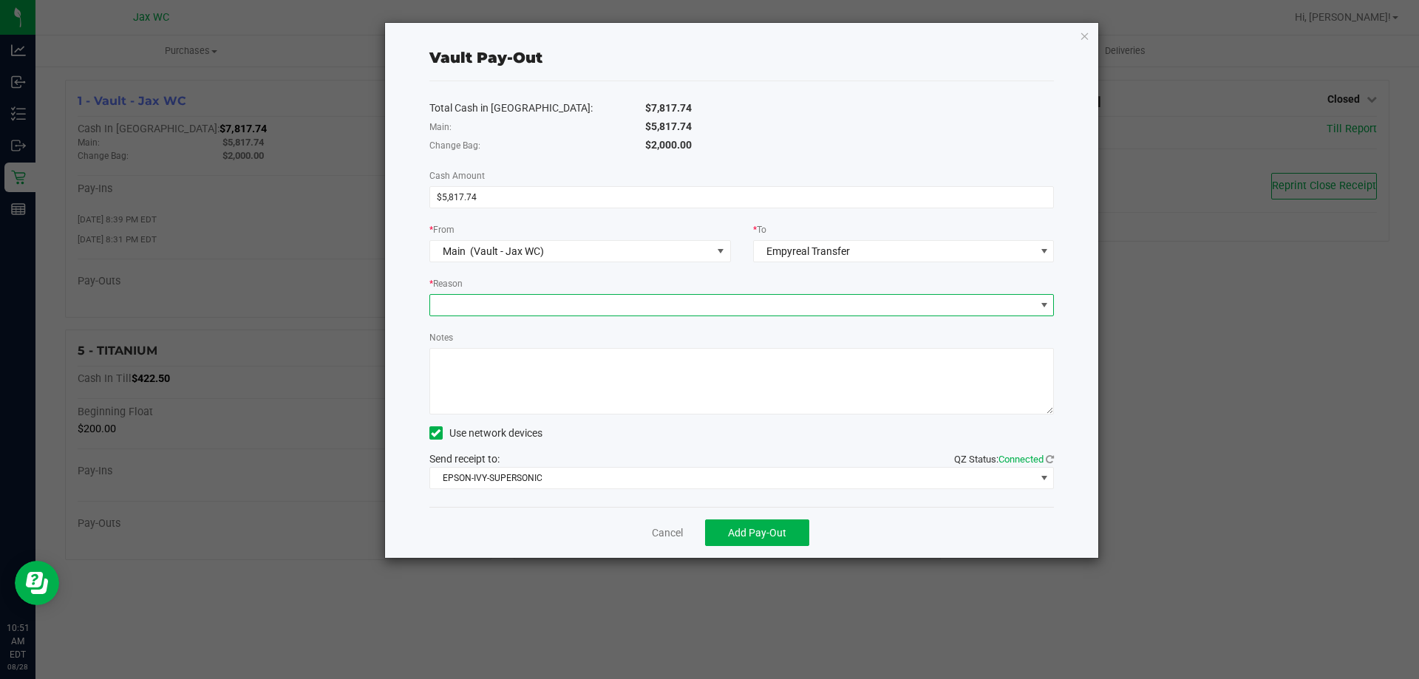
click at [480, 307] on span at bounding box center [732, 305] width 605 height 21
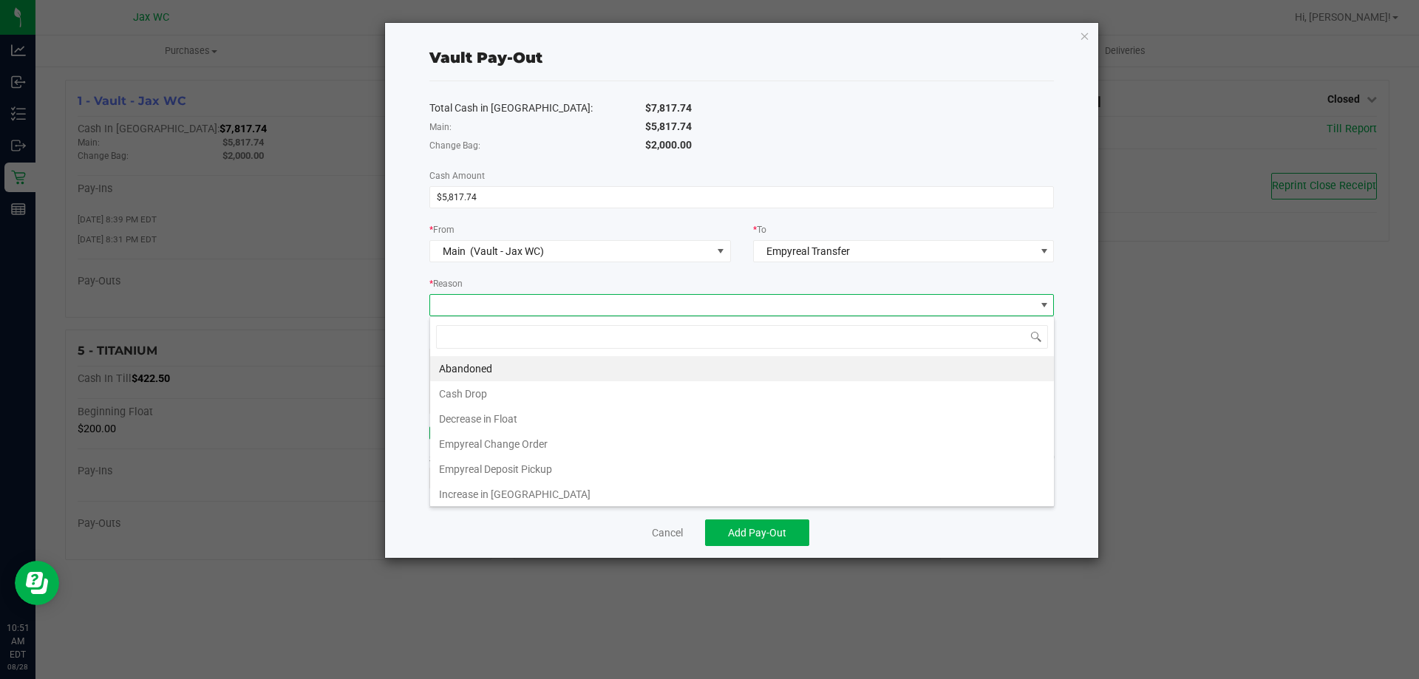
scroll to position [22, 624]
click at [566, 468] on li "Empyreal Deposit Pickup" at bounding box center [742, 469] width 624 height 25
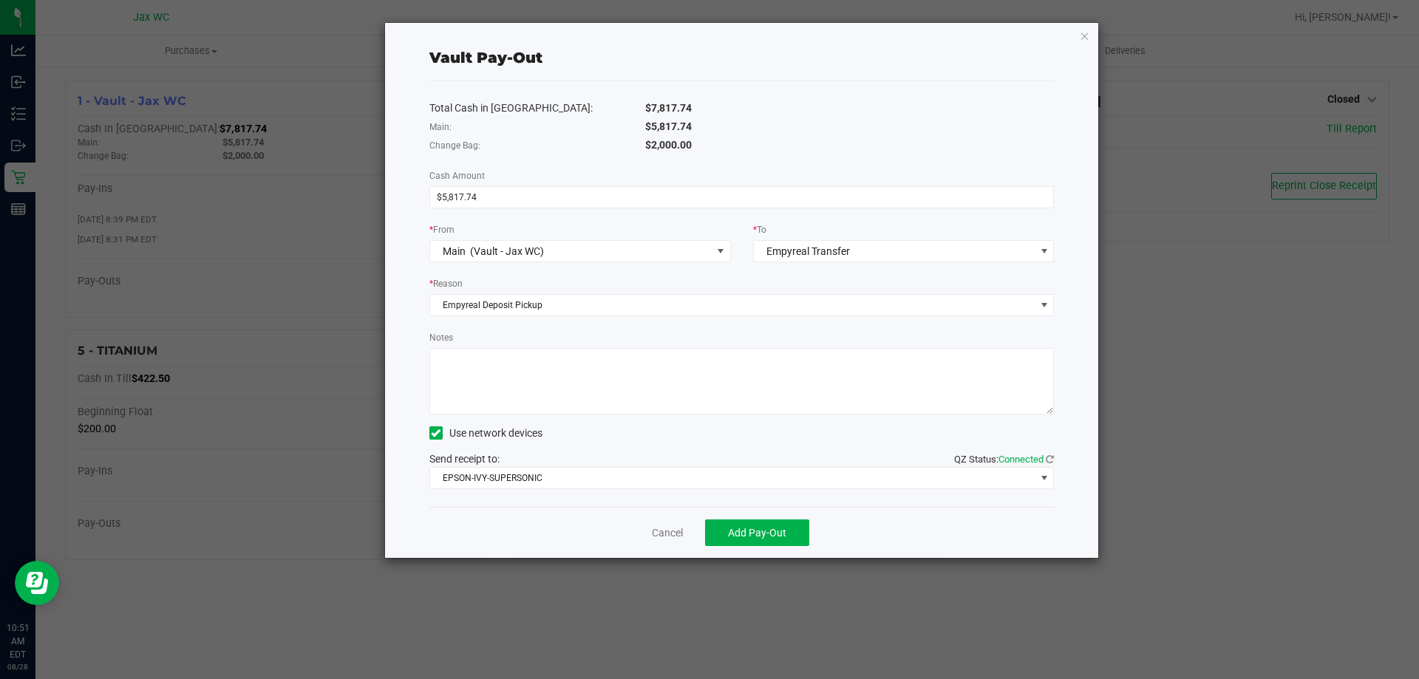
click at [601, 357] on textarea "Notes" at bounding box center [741, 381] width 625 height 66
type textarea "TK"
click at [779, 536] on span "Add Pay-Out" at bounding box center [757, 533] width 58 height 12
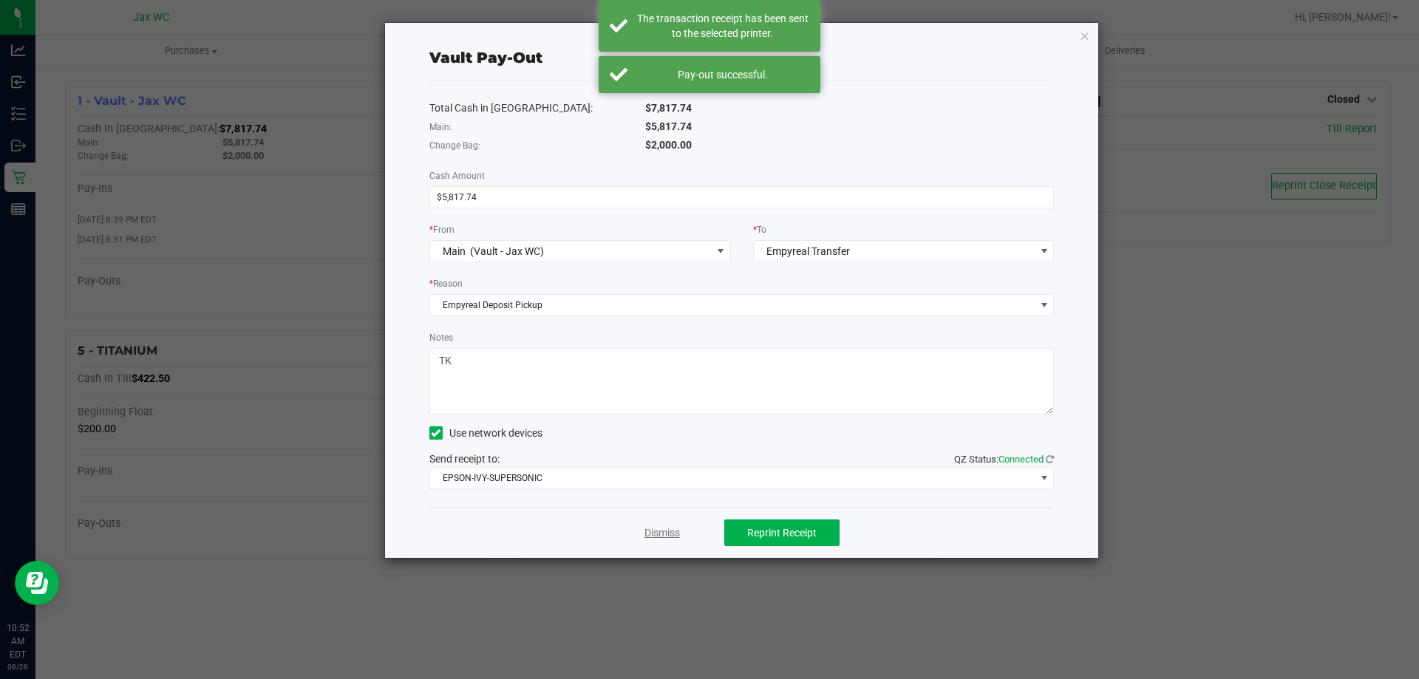
click at [667, 530] on link "Dismiss" at bounding box center [661, 533] width 35 height 16
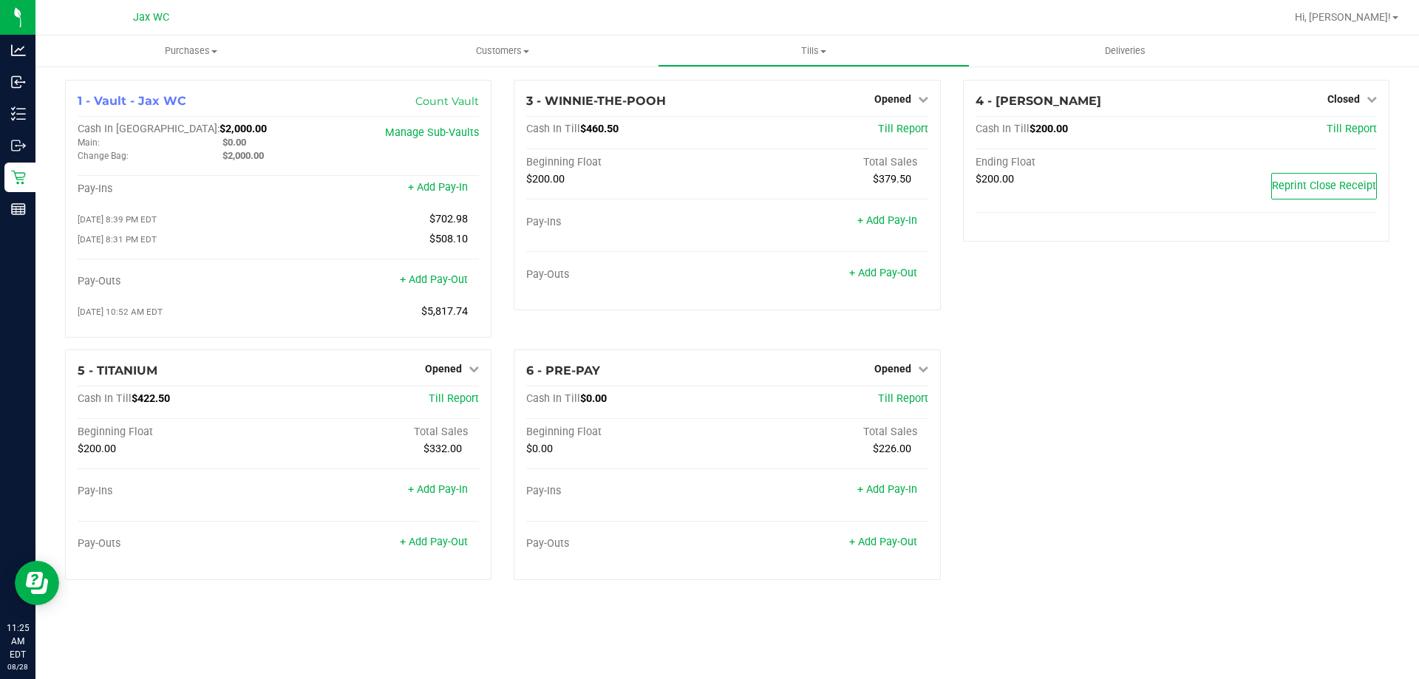
drag, startPoint x: 1144, startPoint y: 382, endPoint x: 1145, endPoint y: 372, distance: 10.4
click at [1144, 378] on div "1 - Vault - Jax WC Count Vault Cash In Vault: $2,000.00 Main: $0.00 Change Bag:…" at bounding box center [727, 336] width 1346 height 512
click at [1141, 371] on div "1 - Vault - Jax WC Count Vault Cash In Vault: $2,000.00 Main: $0.00 Change Bag:…" at bounding box center [727, 336] width 1346 height 512
click at [1300, 437] on div "1 - Vault - Jax WC Count Vault Cash In Vault: $2,000.00 Main: $0.00 Change Bag:…" at bounding box center [727, 336] width 1346 height 512
click at [802, 47] on span "Tills" at bounding box center [813, 50] width 310 height 13
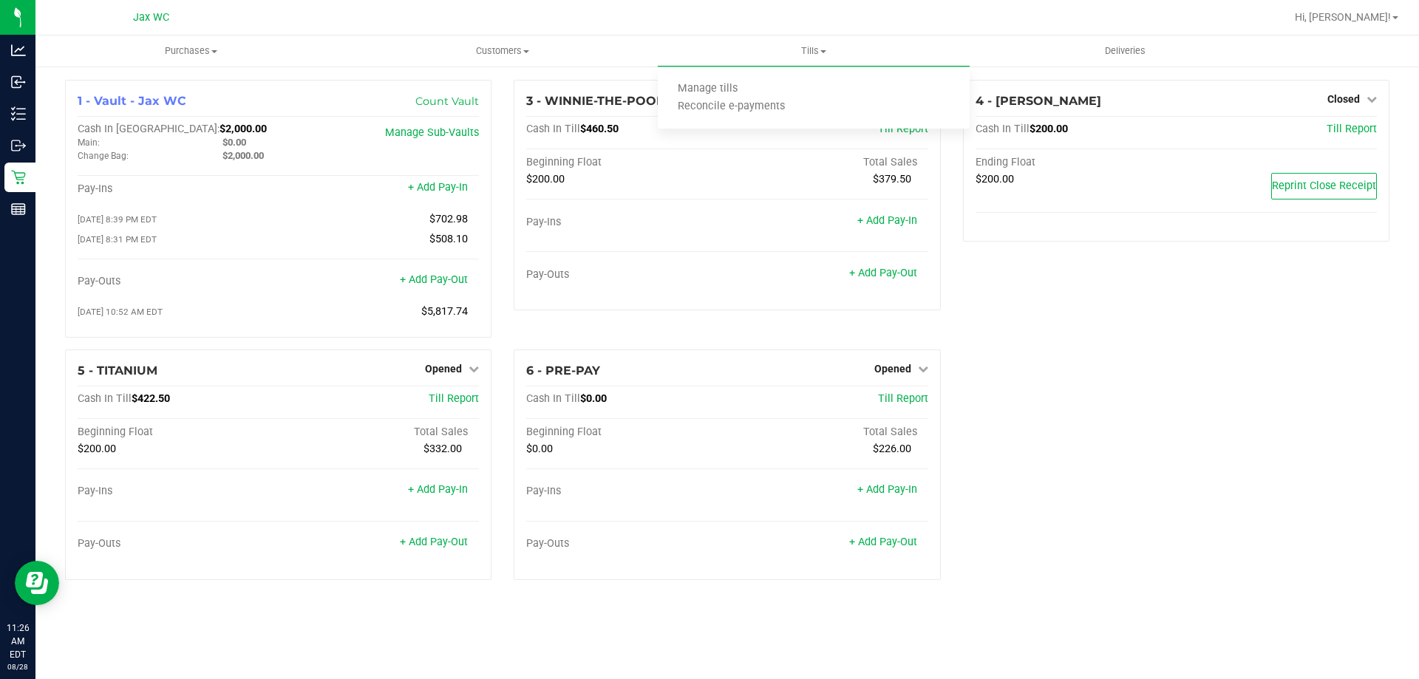
click at [1102, 336] on div "4 - YOUSSOU-NDOUR Closed Open Till Cash In Till $200.00 Till Report Ending Floa…" at bounding box center [1176, 215] width 448 height 270
click at [1376, 15] on span "Hi, [PERSON_NAME]!" at bounding box center [1342, 17] width 96 height 12
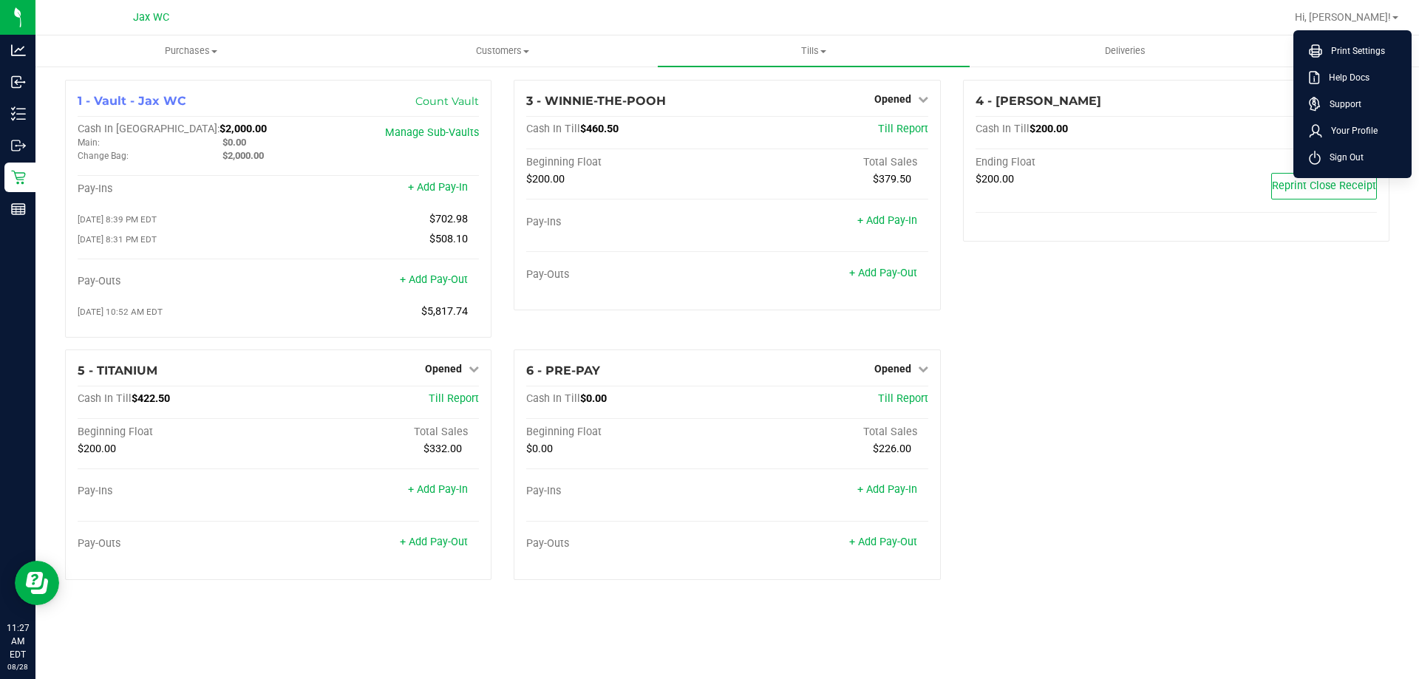
click at [1350, 363] on div "1 - Vault - Jax WC Count Vault Cash In Vault: $2,000.00 Main: $0.00 Change Bag:…" at bounding box center [727, 336] width 1346 height 512
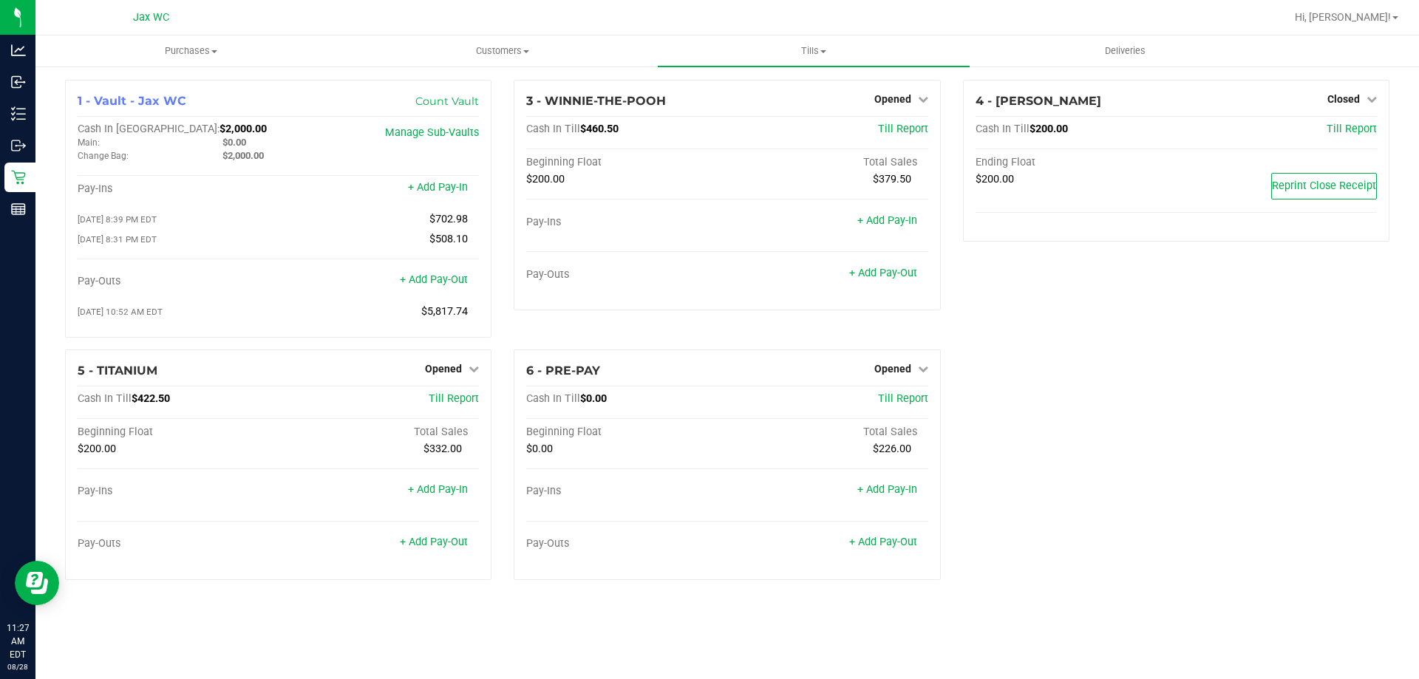
click at [1277, 478] on div "1 - Vault - Jax WC Count Vault Cash In Vault: $2,000.00 Main: $0.00 Change Bag:…" at bounding box center [727, 336] width 1346 height 512
click at [1351, 19] on span "Hi, [PERSON_NAME]!" at bounding box center [1342, 17] width 96 height 12
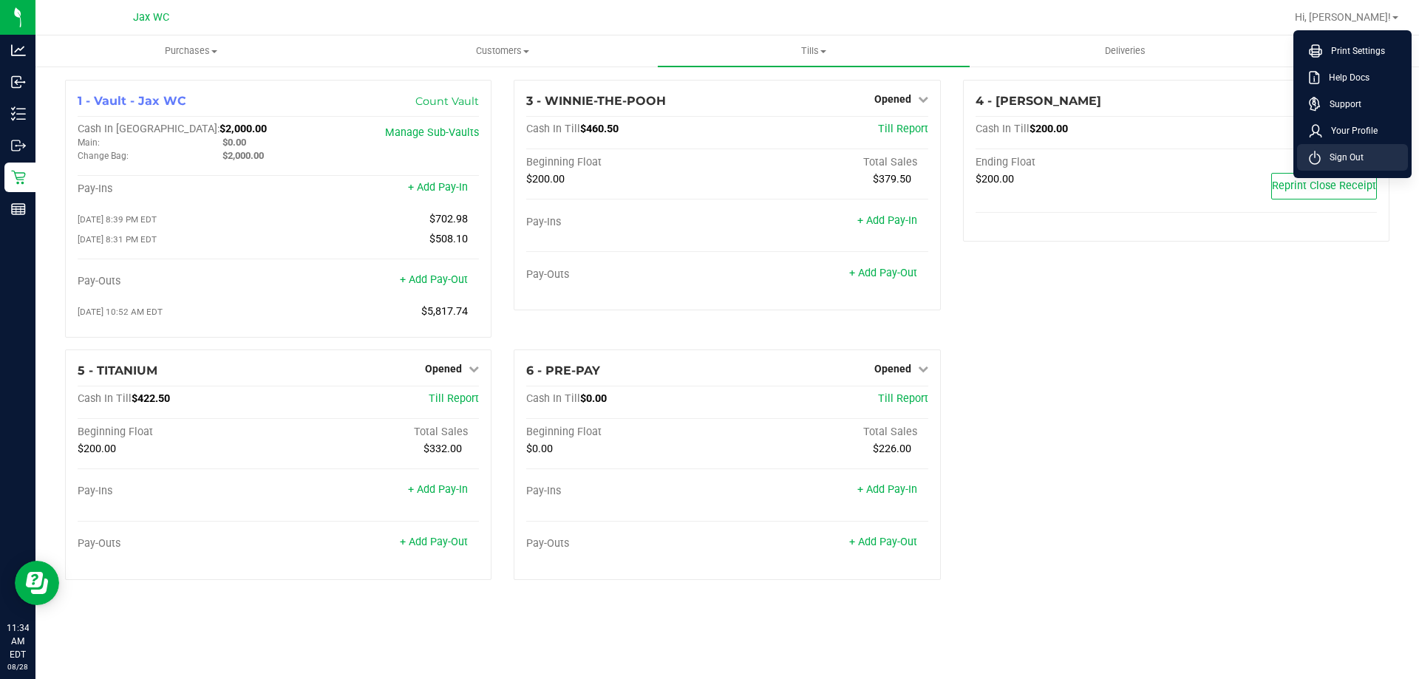
click at [1362, 154] on li "Sign Out" at bounding box center [1352, 157] width 111 height 27
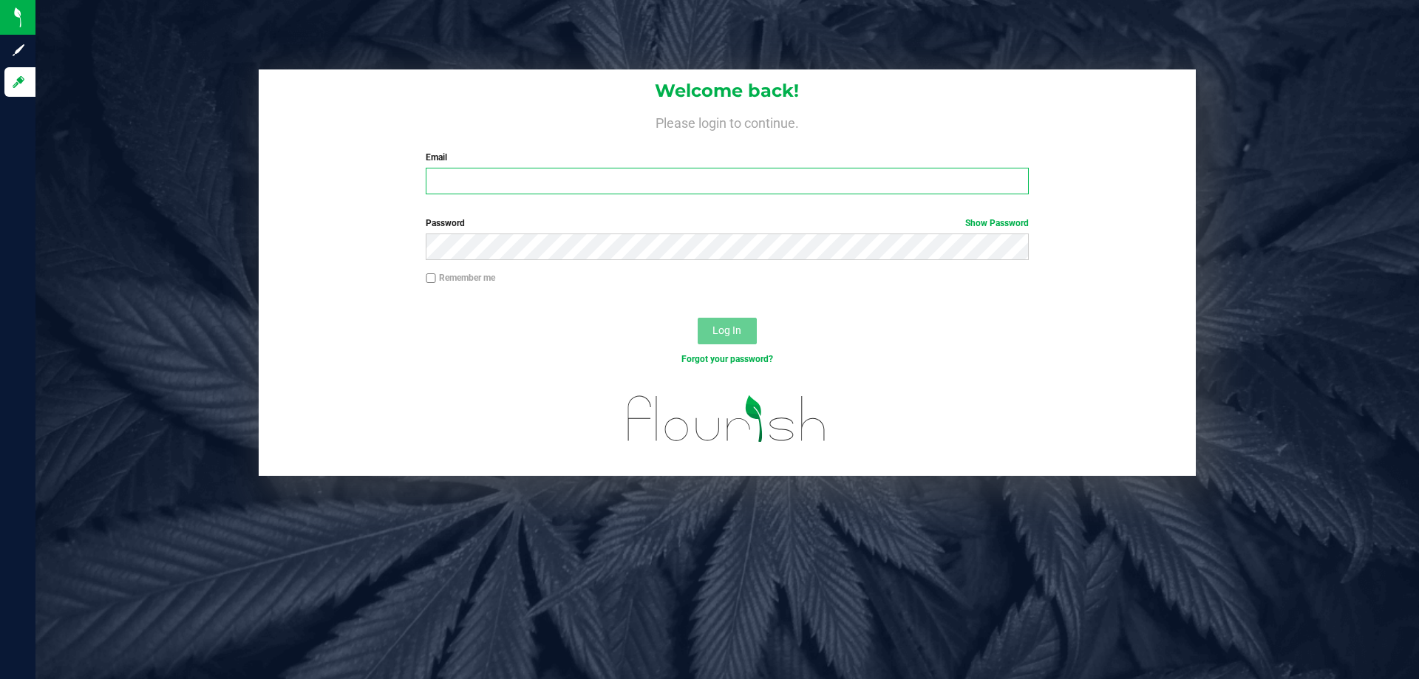
click at [907, 180] on input "Email" at bounding box center [727, 181] width 602 height 27
type input "[EMAIL_ADDRESS][DOMAIN_NAME]"
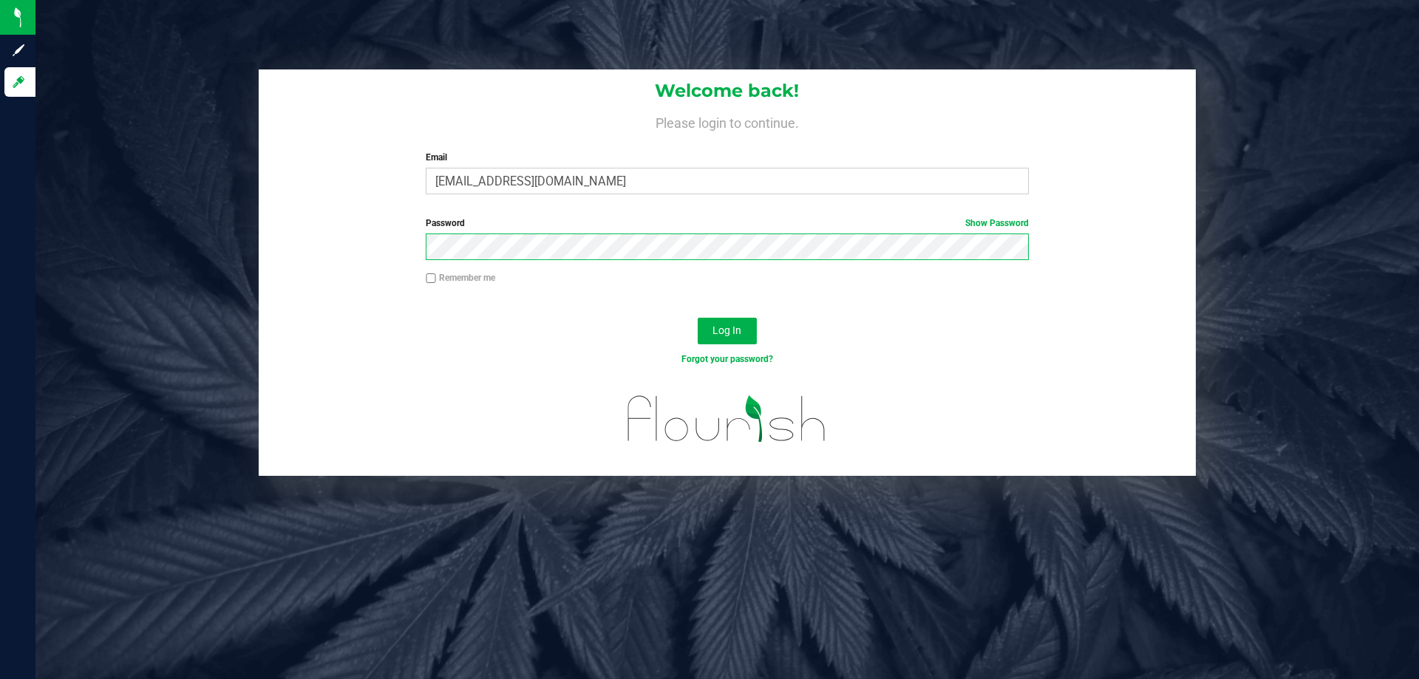
click at [697, 318] on button "Log In" at bounding box center [726, 331] width 59 height 27
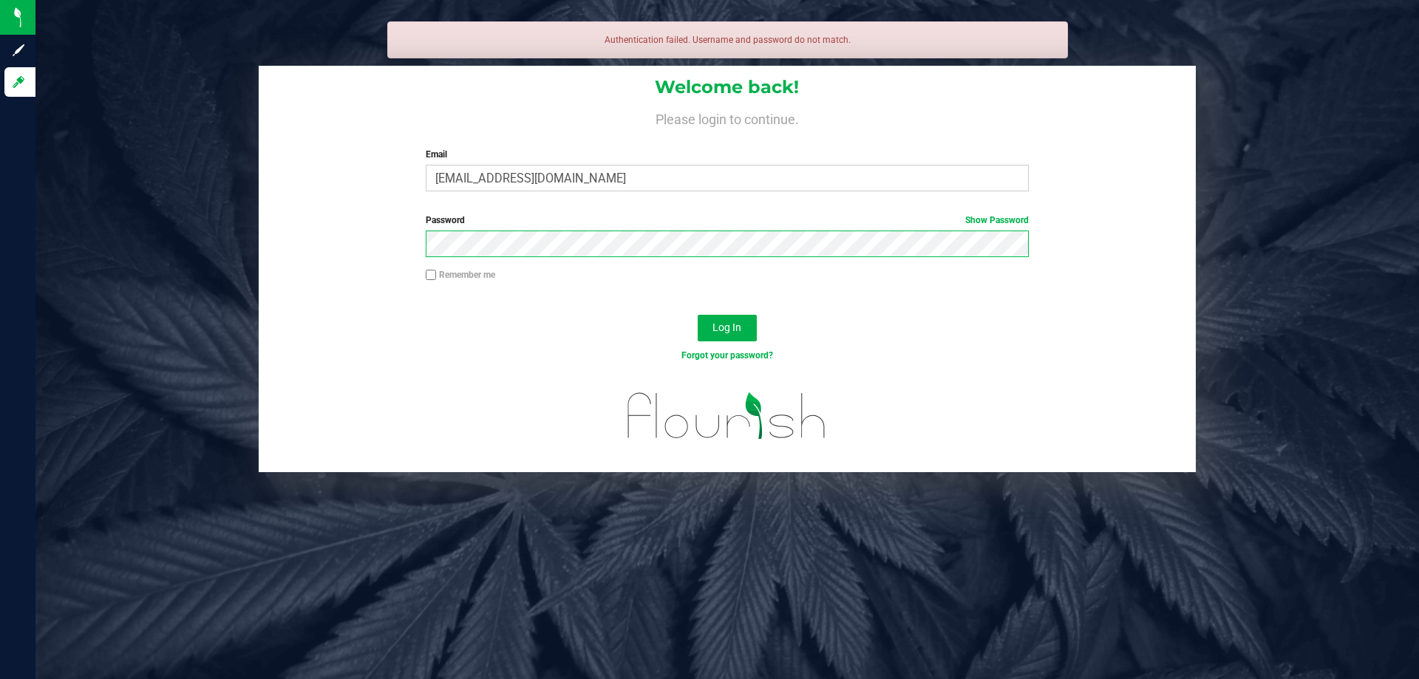
click at [697, 315] on button "Log In" at bounding box center [726, 328] width 59 height 27
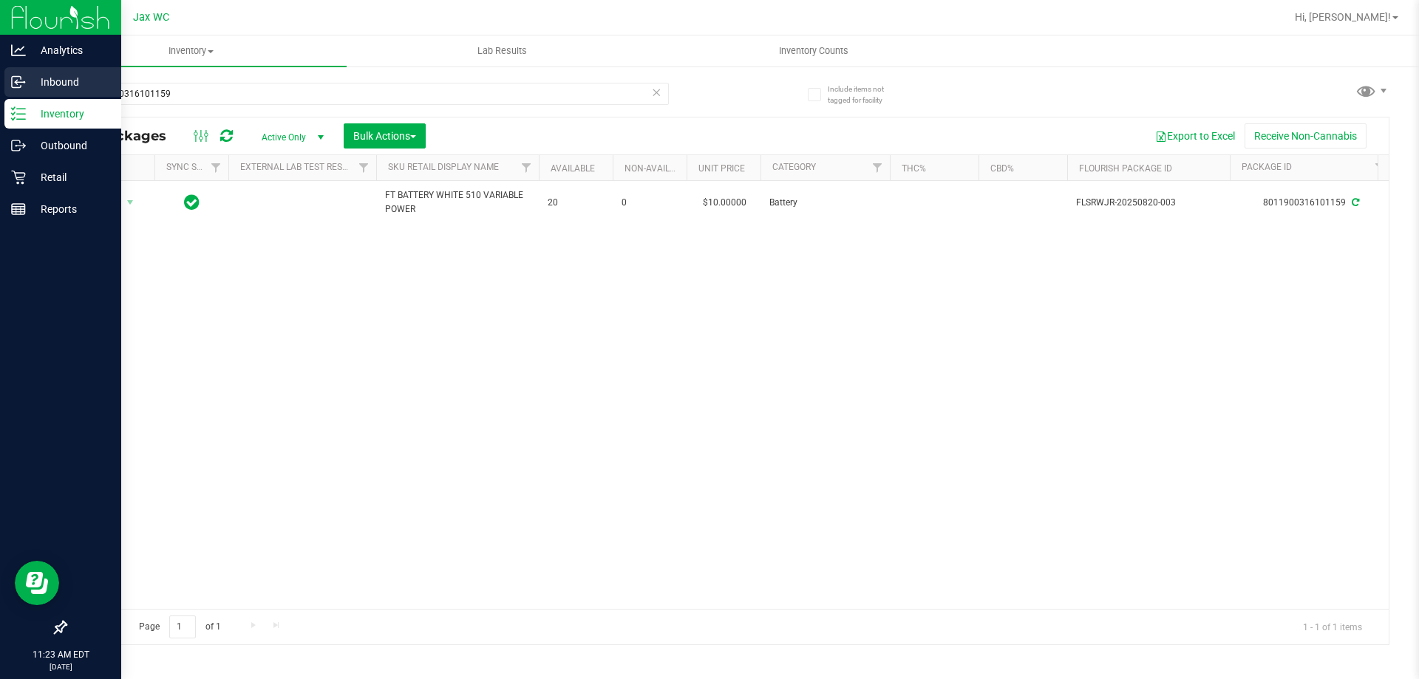
click at [53, 79] on p "Inbound" at bounding box center [70, 82] width 89 height 18
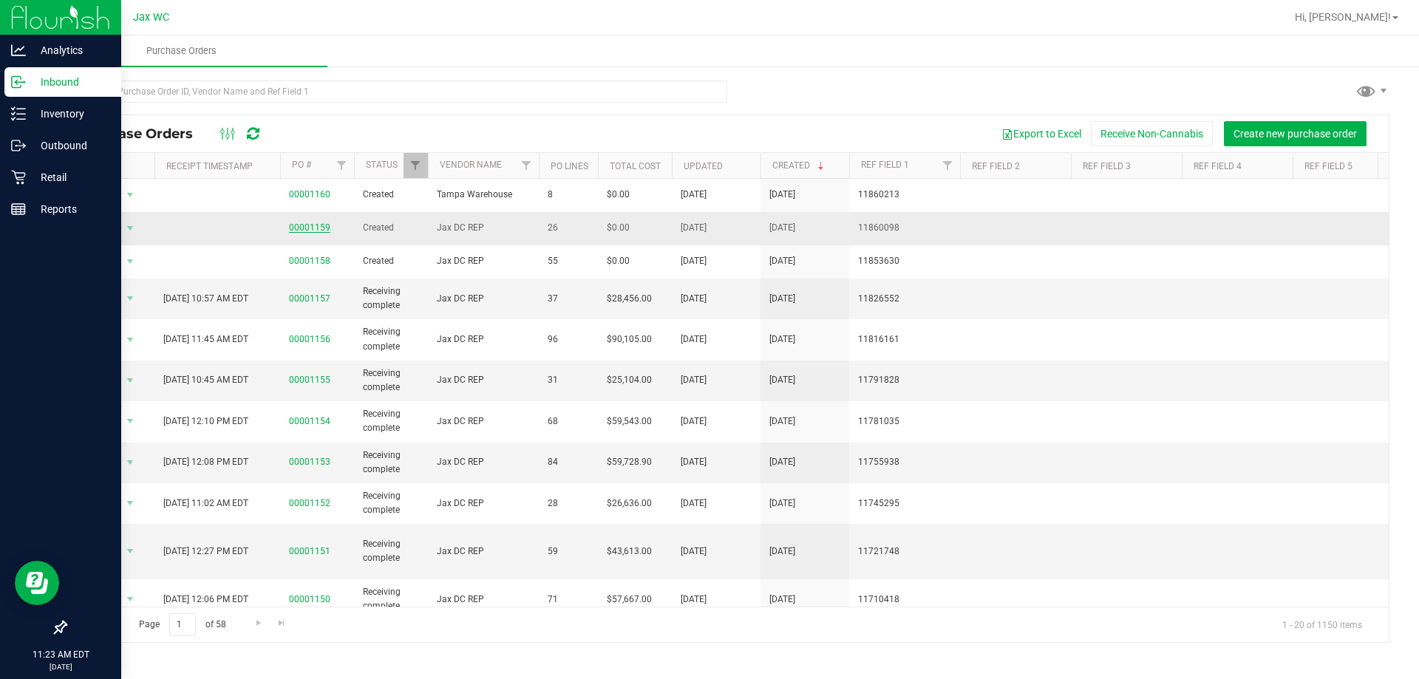
click at [308, 225] on link "00001159" at bounding box center [309, 227] width 41 height 10
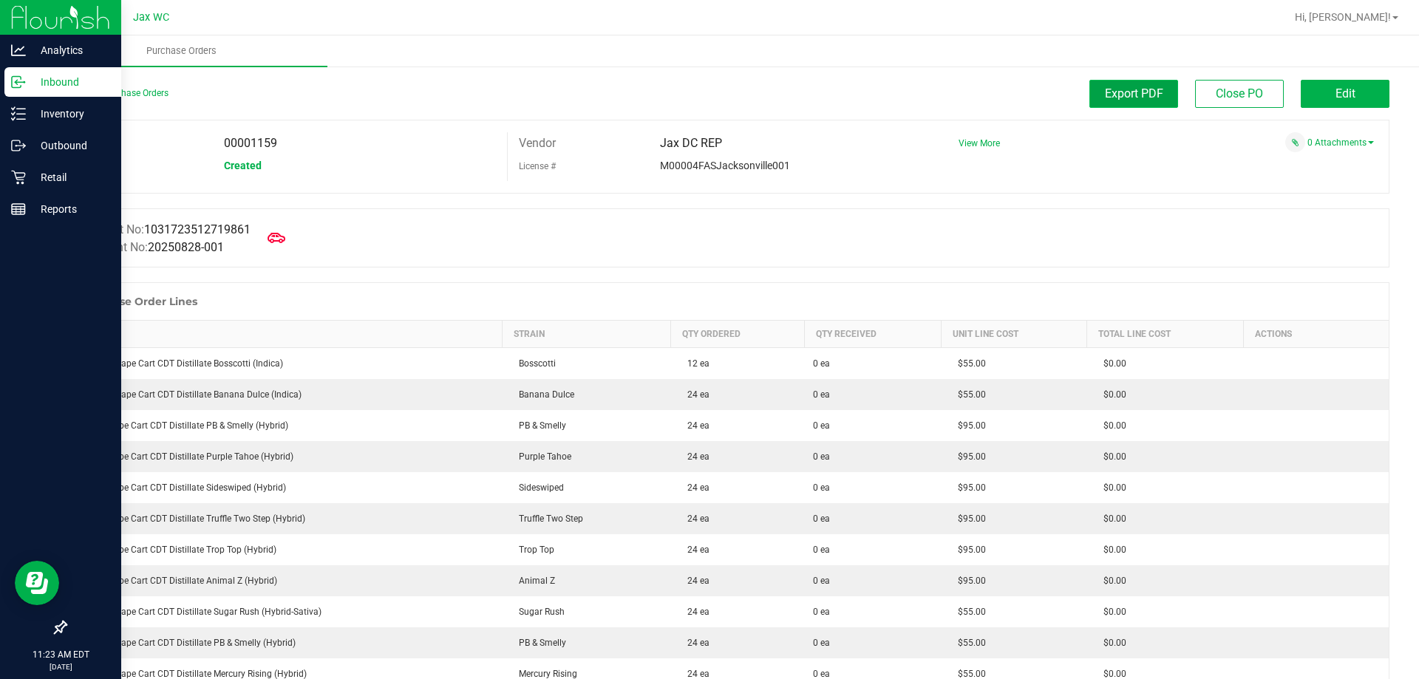
click at [1102, 105] on button "Export PDF" at bounding box center [1133, 94] width 89 height 28
